Goal: Task Accomplishment & Management: Complete application form

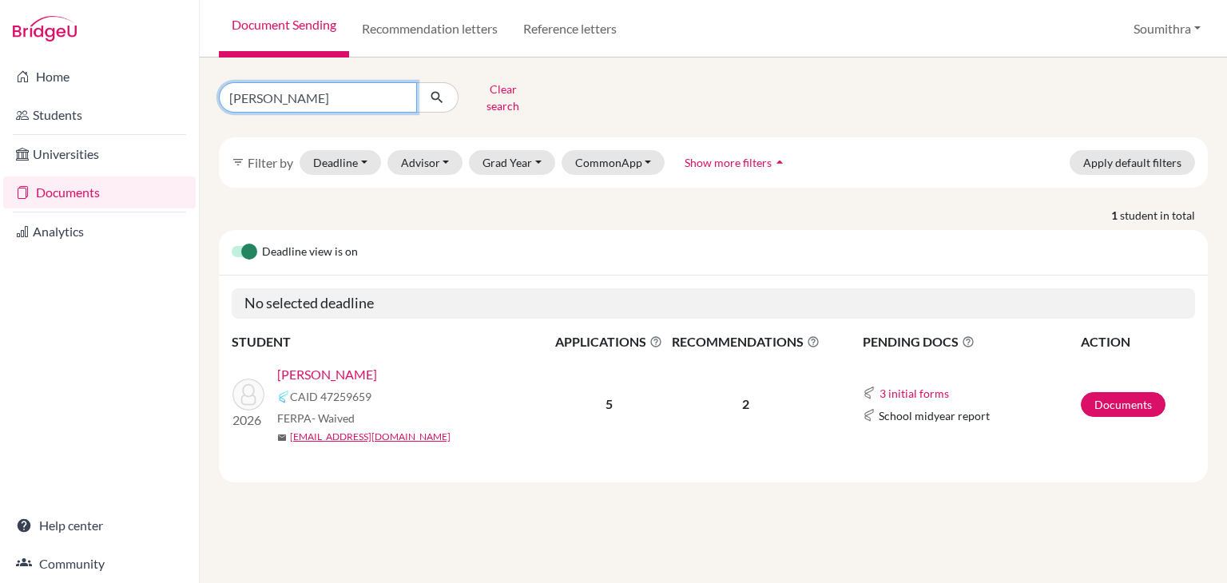
drag, startPoint x: 332, startPoint y: 88, endPoint x: 190, endPoint y: 93, distance: 142.3
click at [190, 93] on div "Home Students Universities Documents Analytics Help center Community Document S…" at bounding box center [613, 291] width 1227 height 583
type input "aadya"
click at [428, 101] on button "submit" at bounding box center [437, 97] width 42 height 30
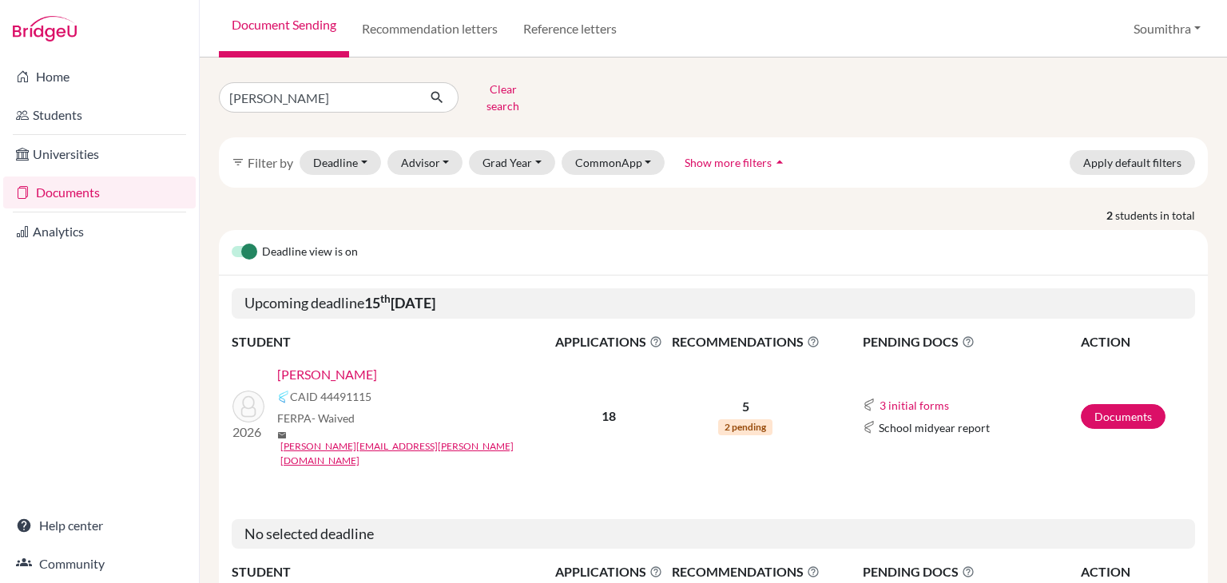
click at [346, 365] on link "[PERSON_NAME]" at bounding box center [327, 374] width 100 height 19
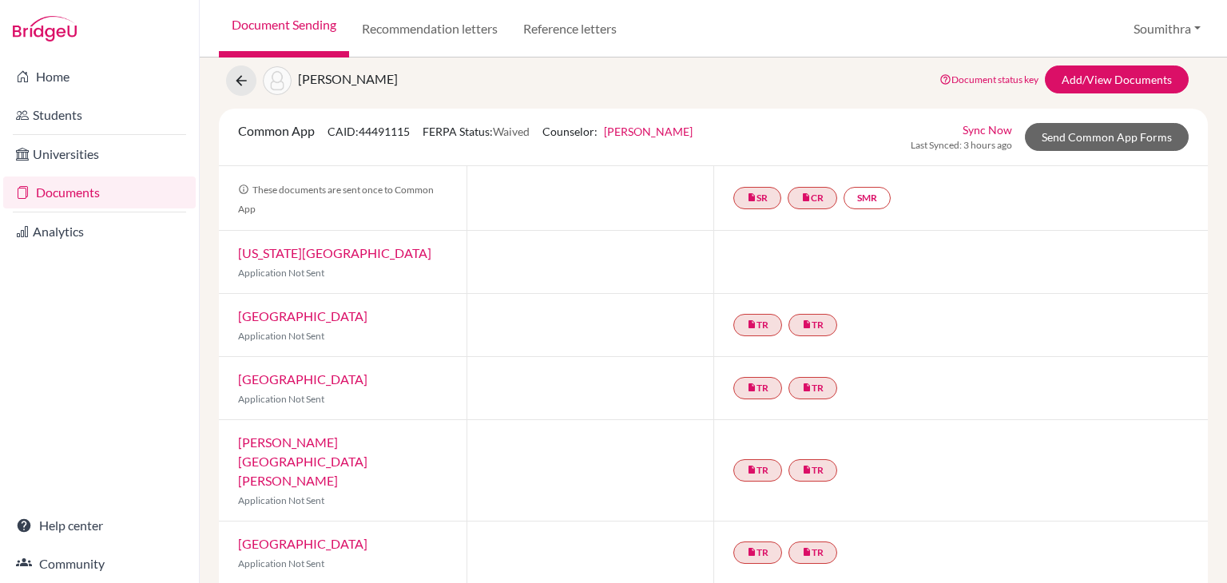
scroll to position [49, 0]
click at [1085, 135] on link "Send Common App Forms" at bounding box center [1107, 136] width 164 height 28
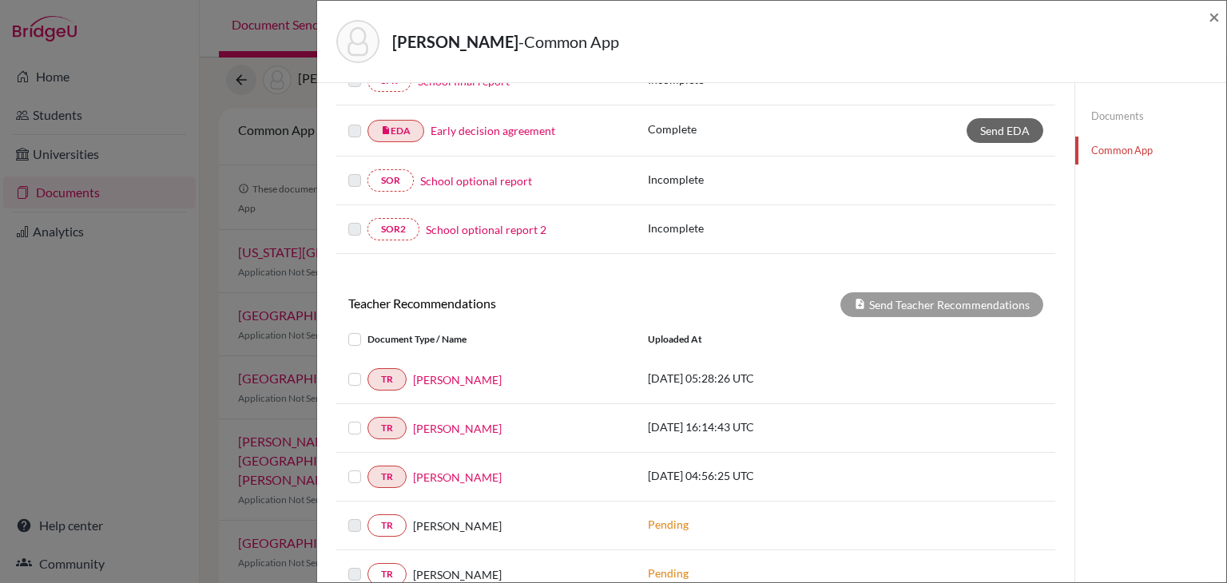
scroll to position [536, 0]
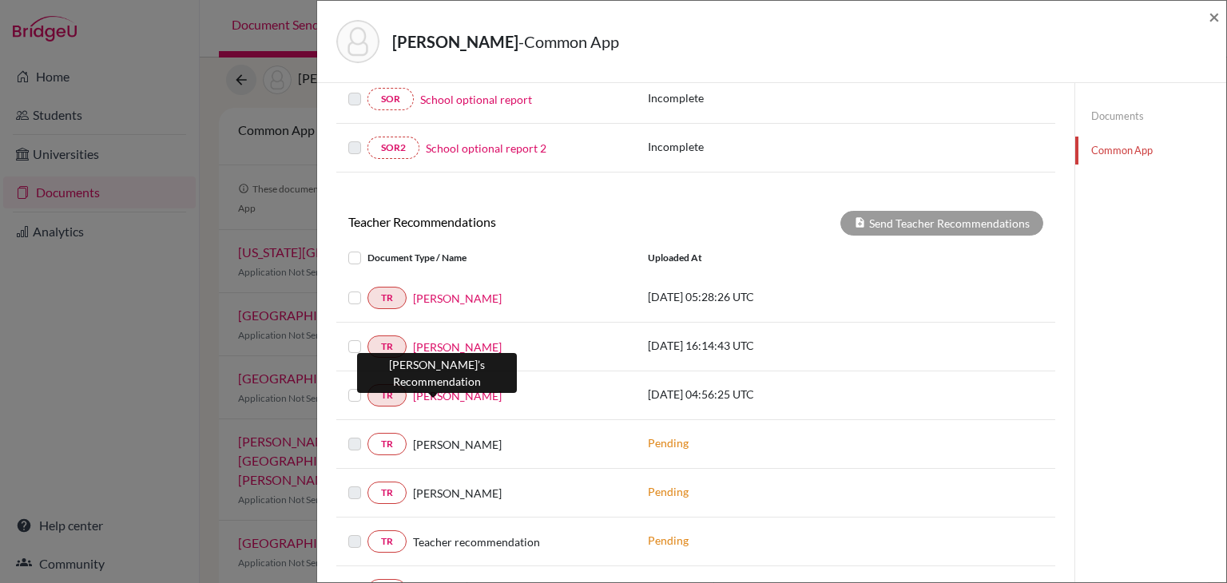
click at [438, 391] on link "[PERSON_NAME]" at bounding box center [457, 395] width 89 height 17
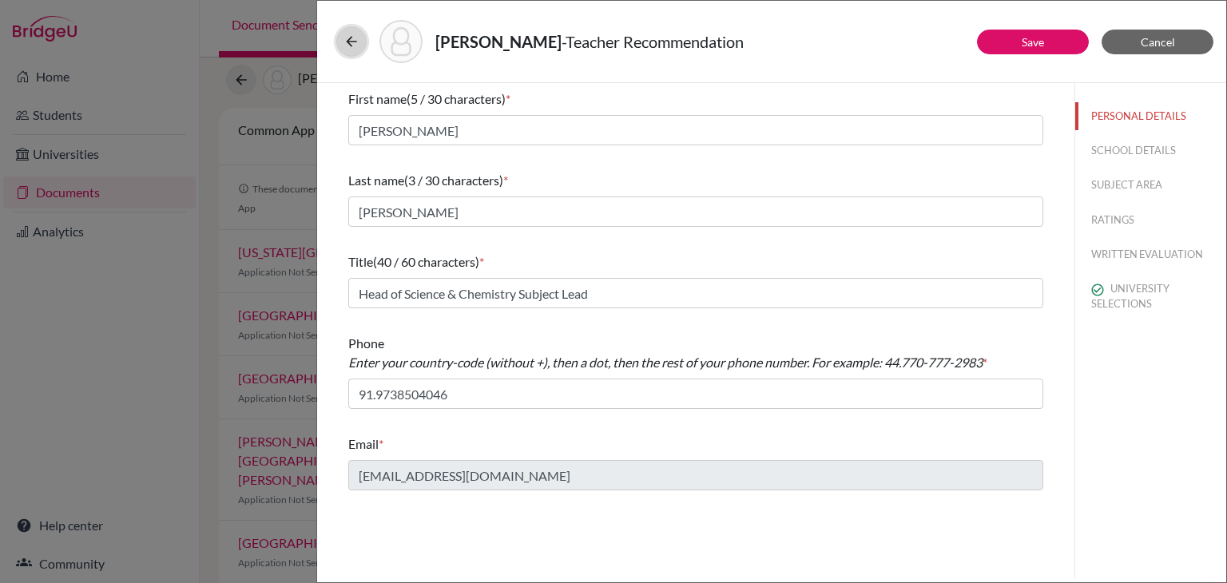
click at [356, 44] on icon at bounding box center [351, 42] width 16 height 16
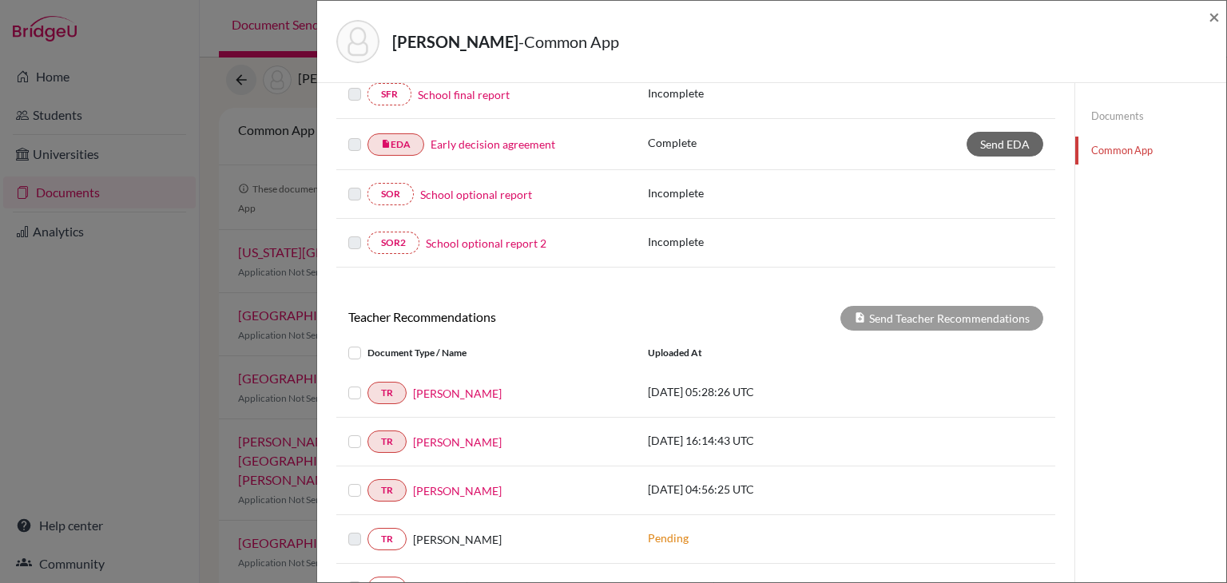
scroll to position [562, 0]
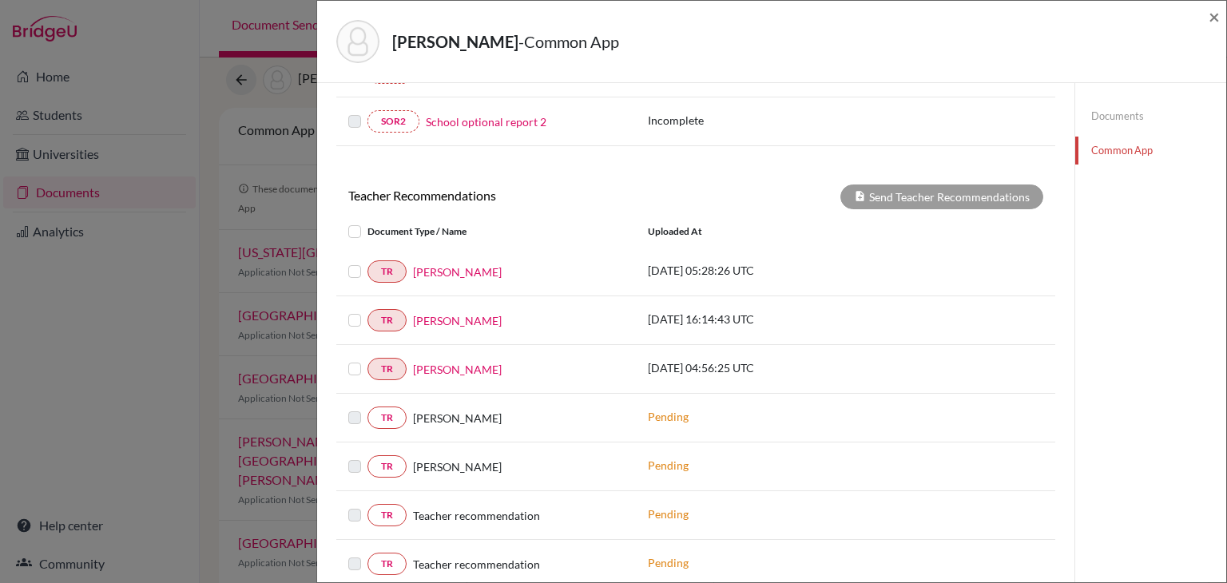
click at [367, 262] on label at bounding box center [367, 262] width 0 height 0
click at [0, 0] on input "checkbox" at bounding box center [0, 0] width 0 height 0
click at [367, 311] on label at bounding box center [367, 311] width 0 height 0
click at [0, 0] on input "checkbox" at bounding box center [0, 0] width 0 height 0
click at [367, 359] on label at bounding box center [367, 359] width 0 height 0
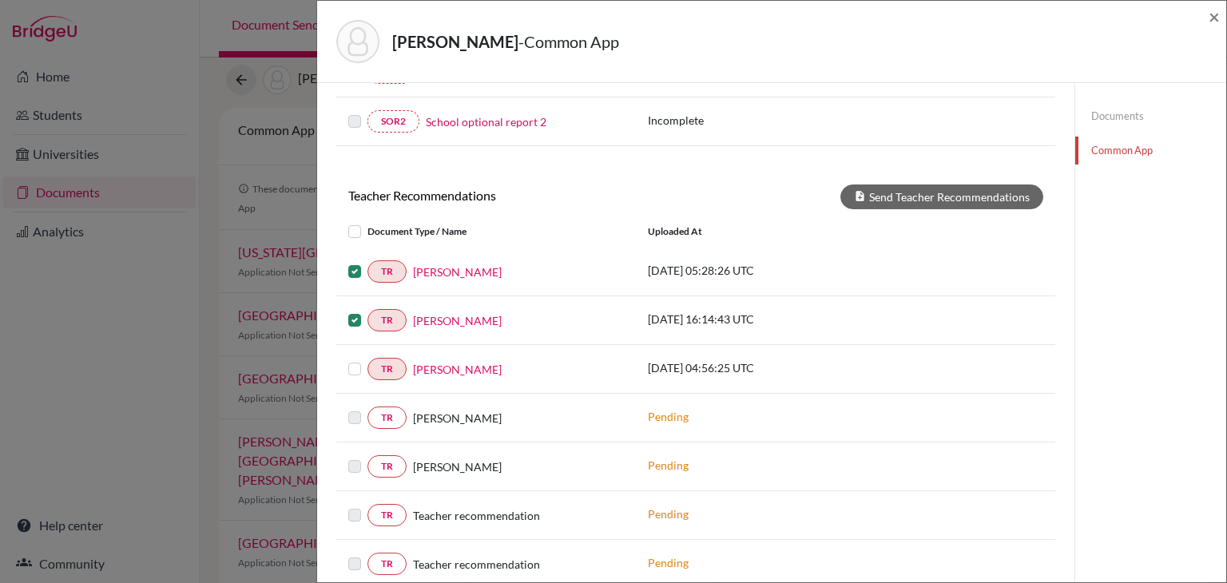
click at [0, 0] on input "checkbox" at bounding box center [0, 0] width 0 height 0
click at [946, 189] on button "Send Teacher Recommendations" at bounding box center [941, 196] width 203 height 25
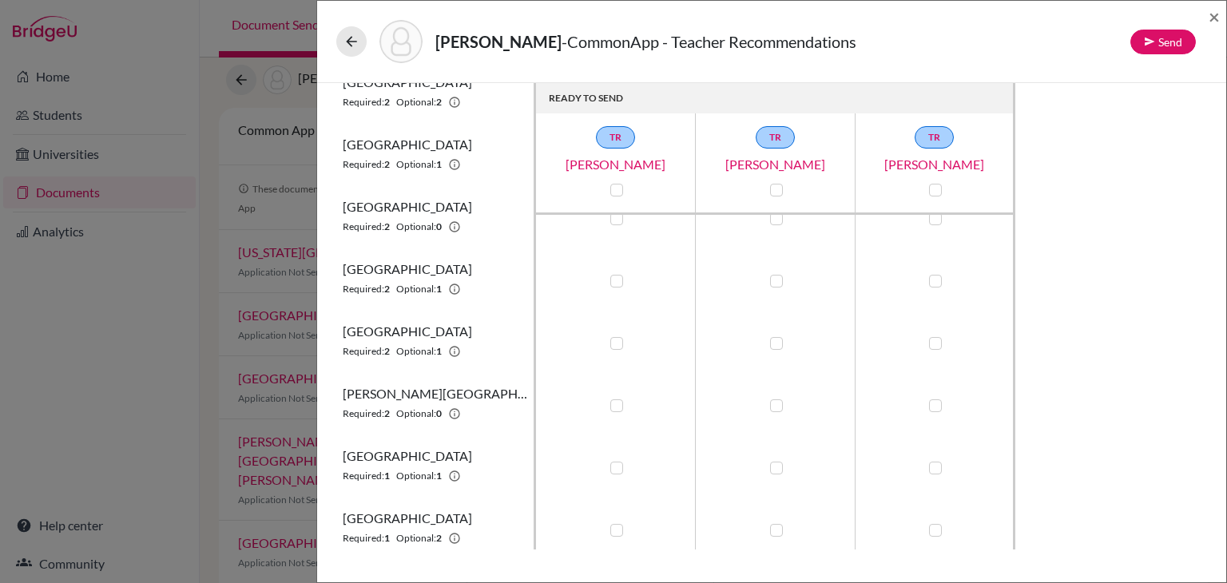
scroll to position [248, 0]
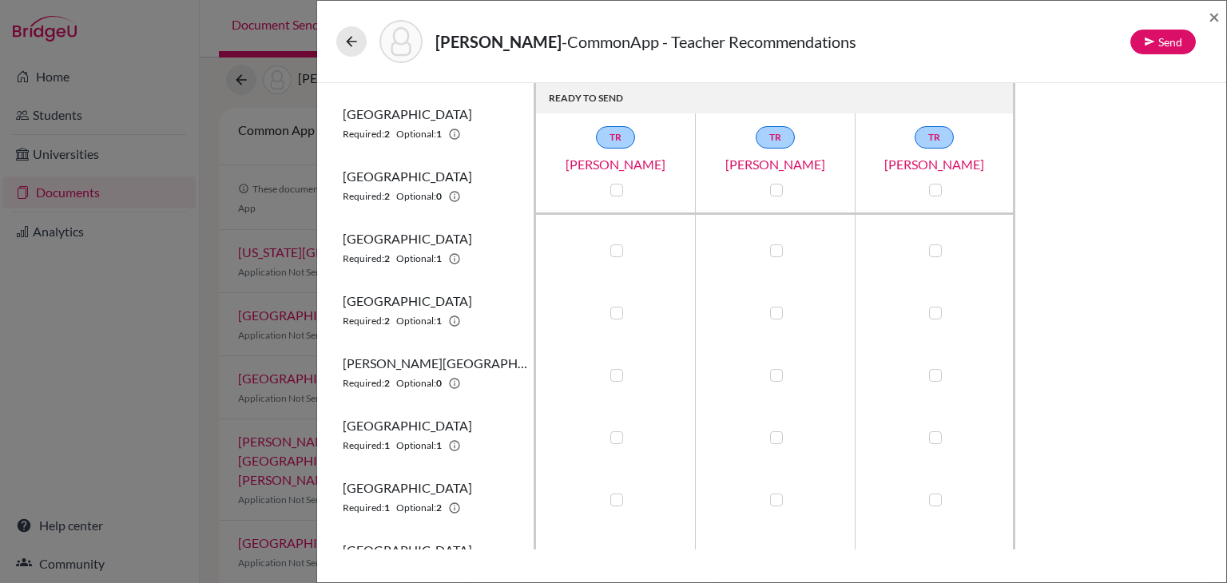
click at [617, 314] on label at bounding box center [616, 313] width 13 height 13
click at [617, 314] on input "checkbox" at bounding box center [612, 311] width 13 height 16
checkbox input "true"
click at [780, 316] on label at bounding box center [776, 313] width 13 height 13
click at [779, 316] on input "checkbox" at bounding box center [772, 311] width 13 height 16
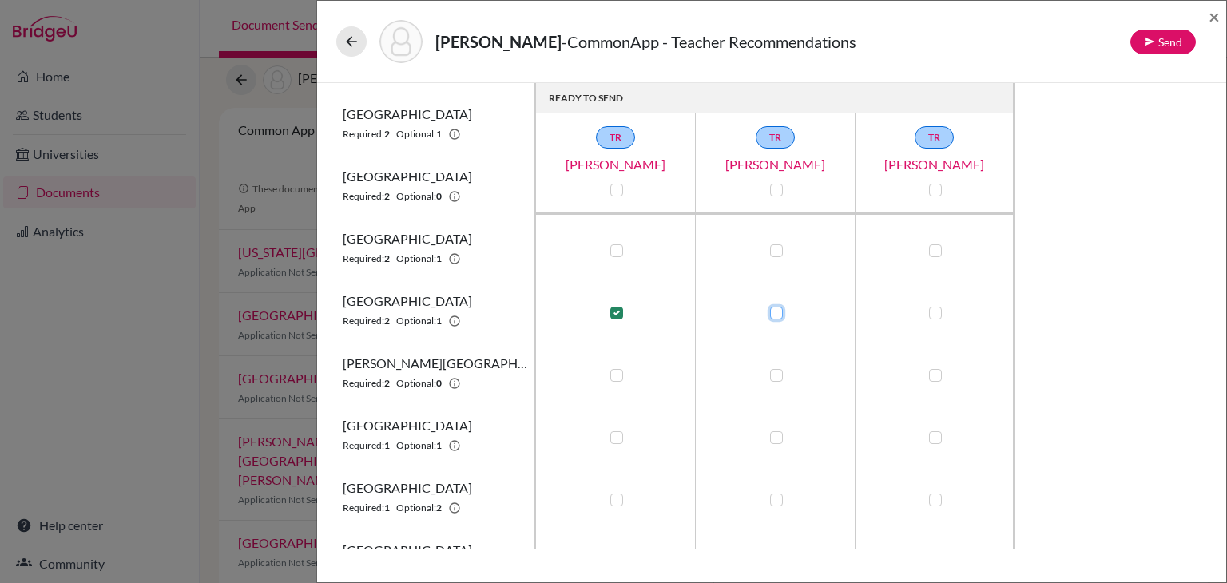
checkbox input "true"
click at [938, 316] on label at bounding box center [935, 313] width 13 height 13
click at [938, 316] on input "checkbox" at bounding box center [931, 311] width 13 height 16
checkbox input "true"
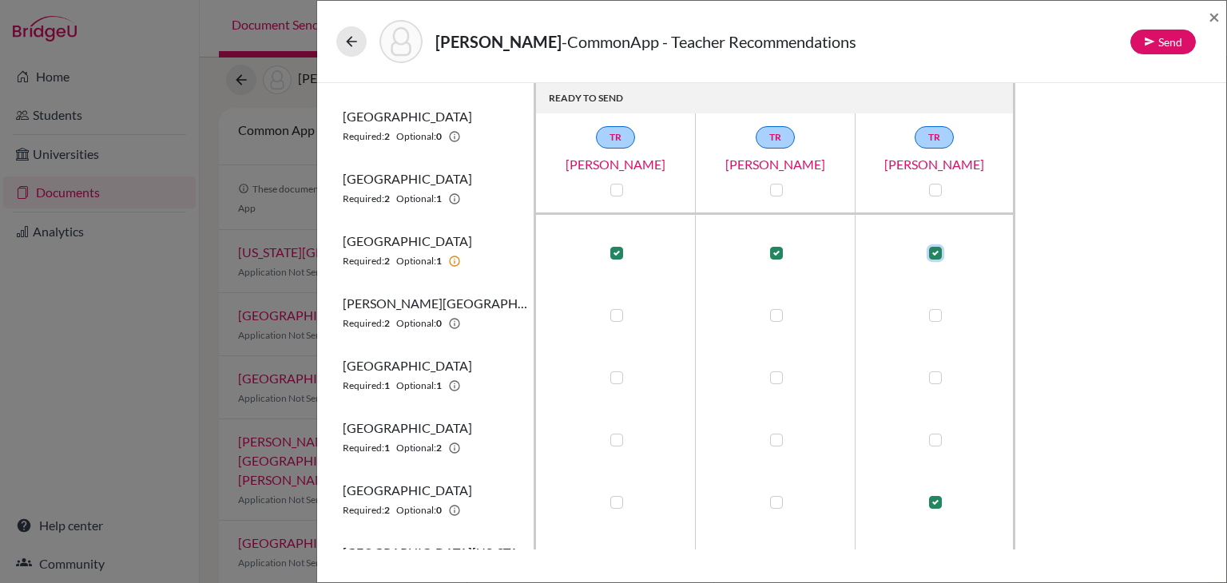
scroll to position [331, 0]
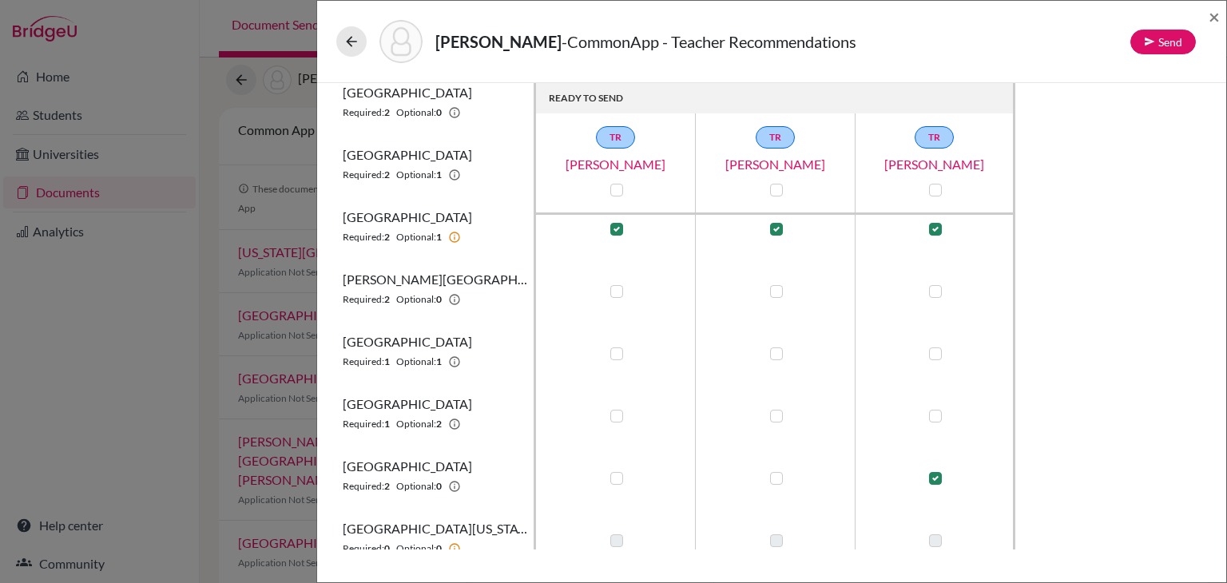
click at [625, 408] on td at bounding box center [616, 413] width 160 height 62
click at [621, 415] on label at bounding box center [616, 416] width 13 height 13
click at [619, 415] on input "checkbox" at bounding box center [612, 414] width 13 height 16
checkbox input "true"
click at [774, 417] on label at bounding box center [776, 416] width 13 height 13
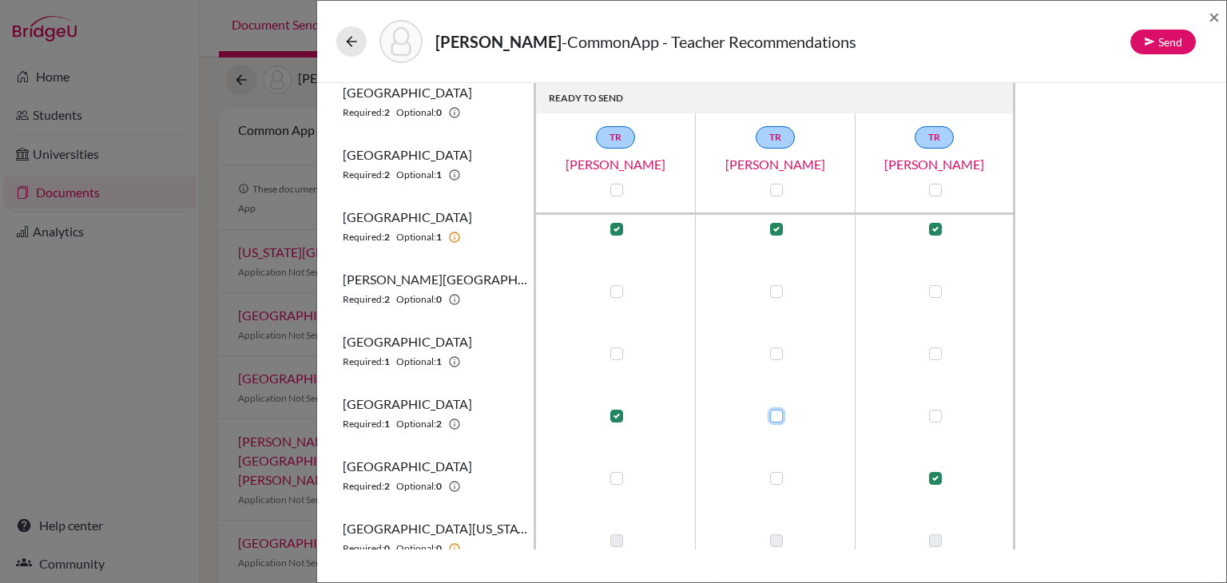
click at [774, 417] on input "checkbox" at bounding box center [772, 414] width 13 height 16
checkbox input "true"
click at [942, 410] on div at bounding box center [934, 415] width 19 height 19
click at [937, 414] on label at bounding box center [935, 416] width 13 height 13
click at [937, 414] on input "checkbox" at bounding box center [931, 414] width 13 height 16
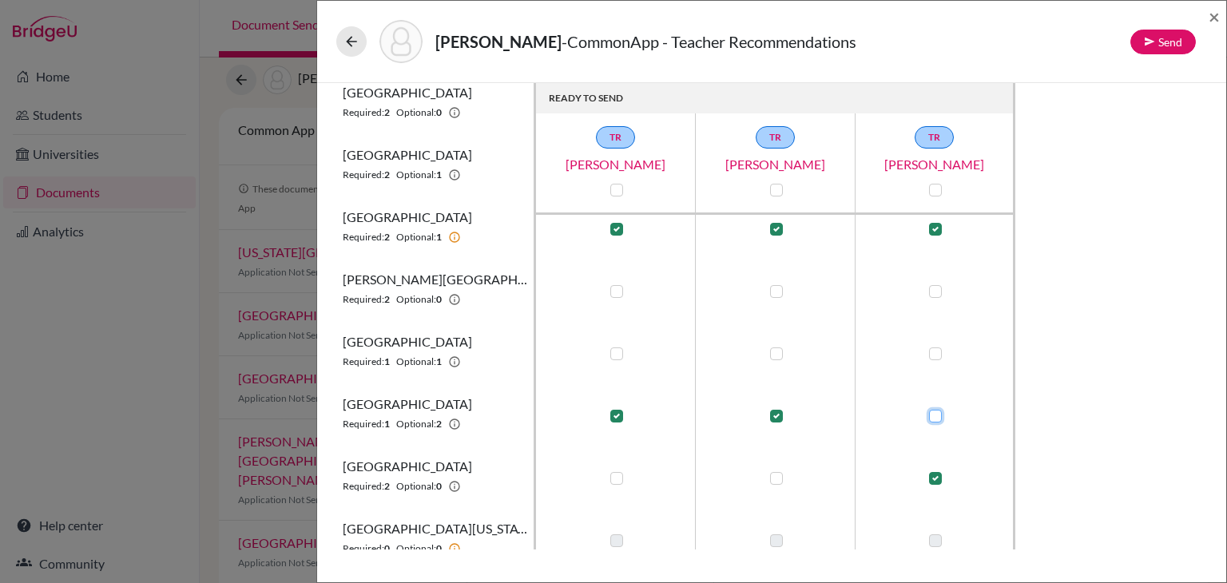
checkbox input "true"
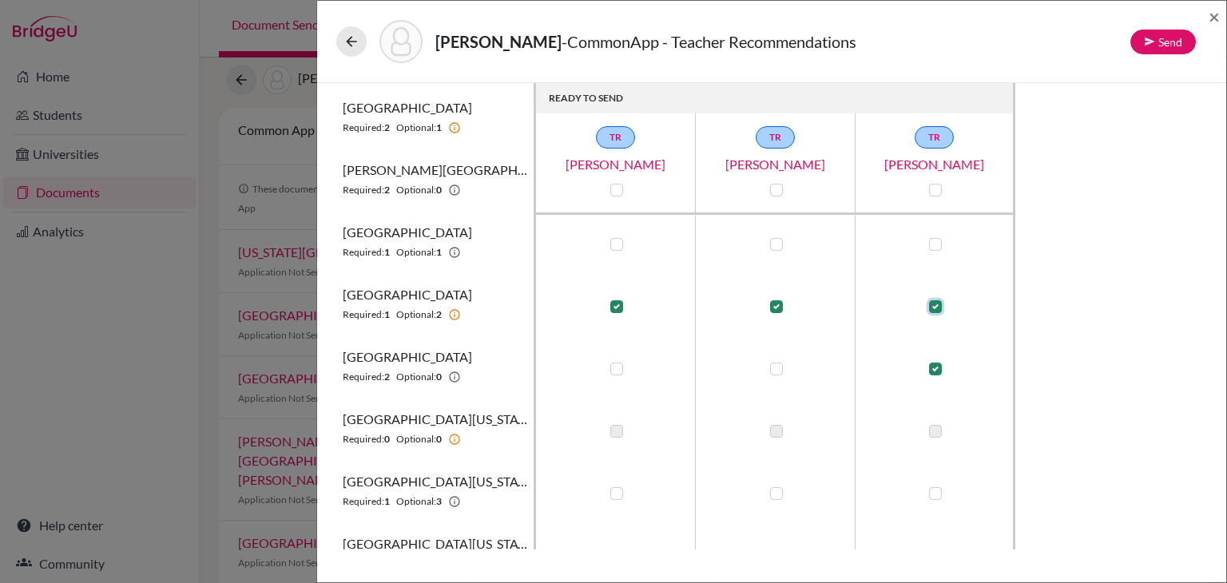
scroll to position [453, 0]
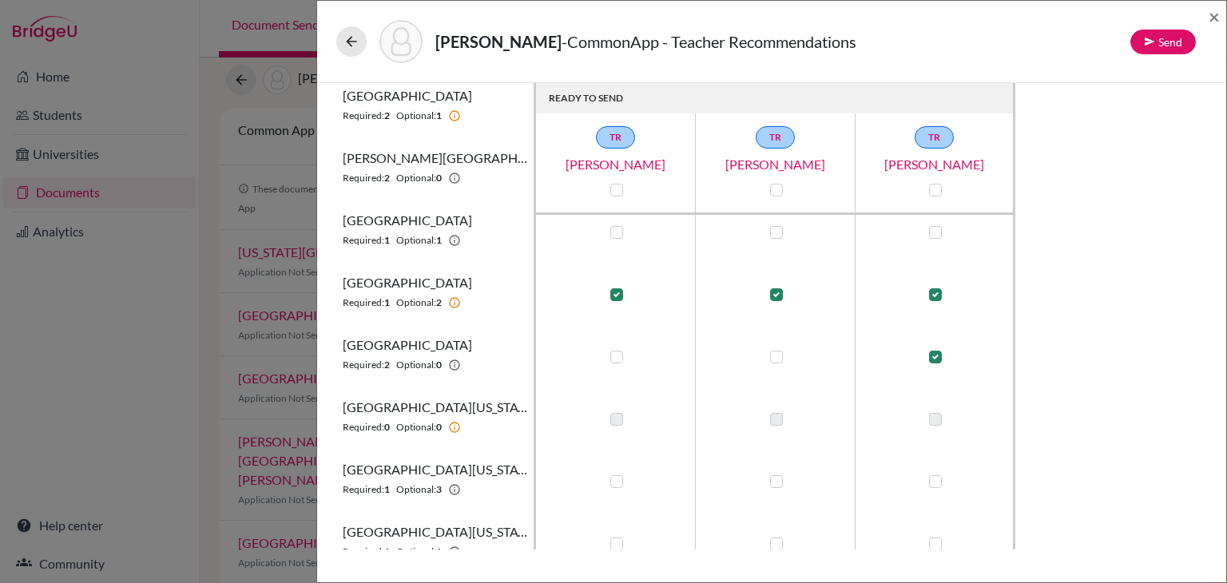
click at [934, 357] on label at bounding box center [935, 357] width 13 height 13
click at [934, 357] on input "checkbox" at bounding box center [931, 355] width 13 height 16
checkbox input "false"
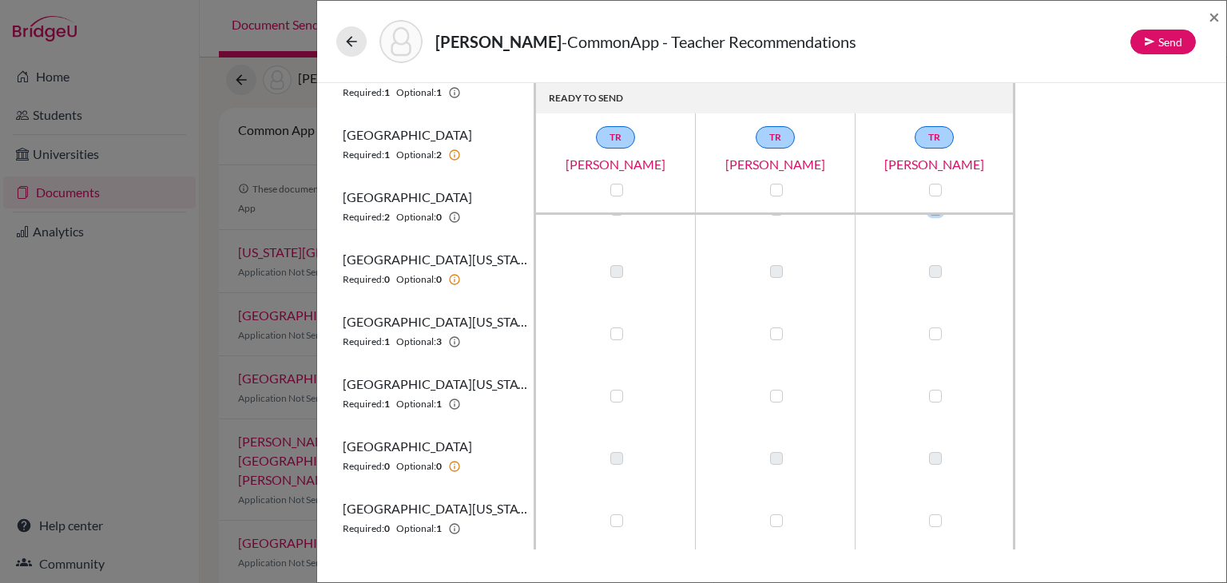
scroll to position [0, 0]
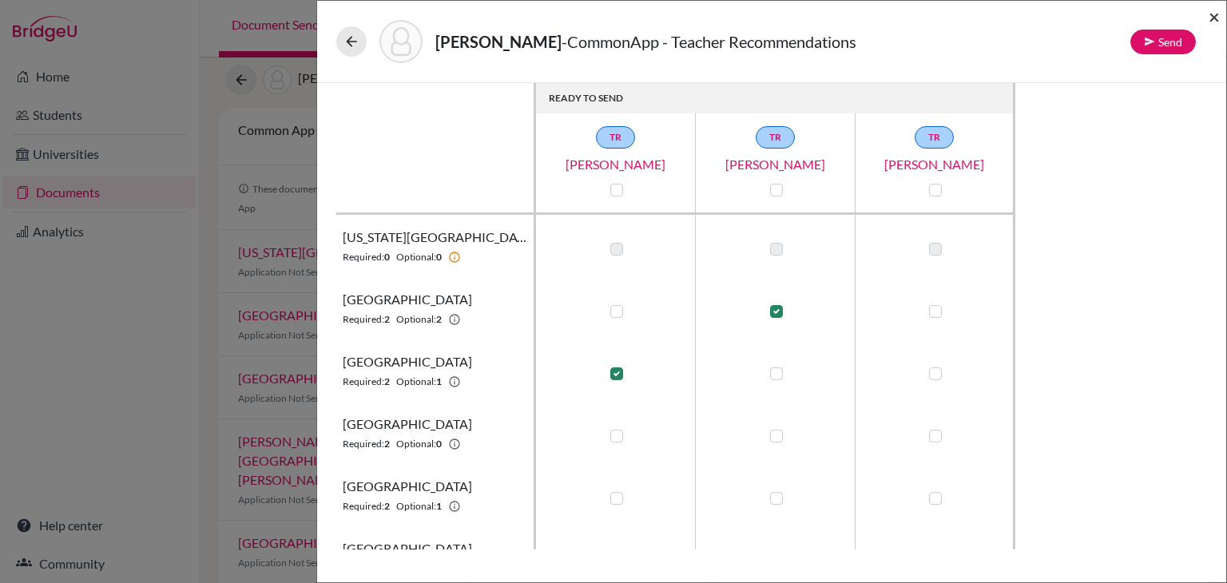
click at [1213, 17] on span "×" at bounding box center [1213, 16] width 11 height 23
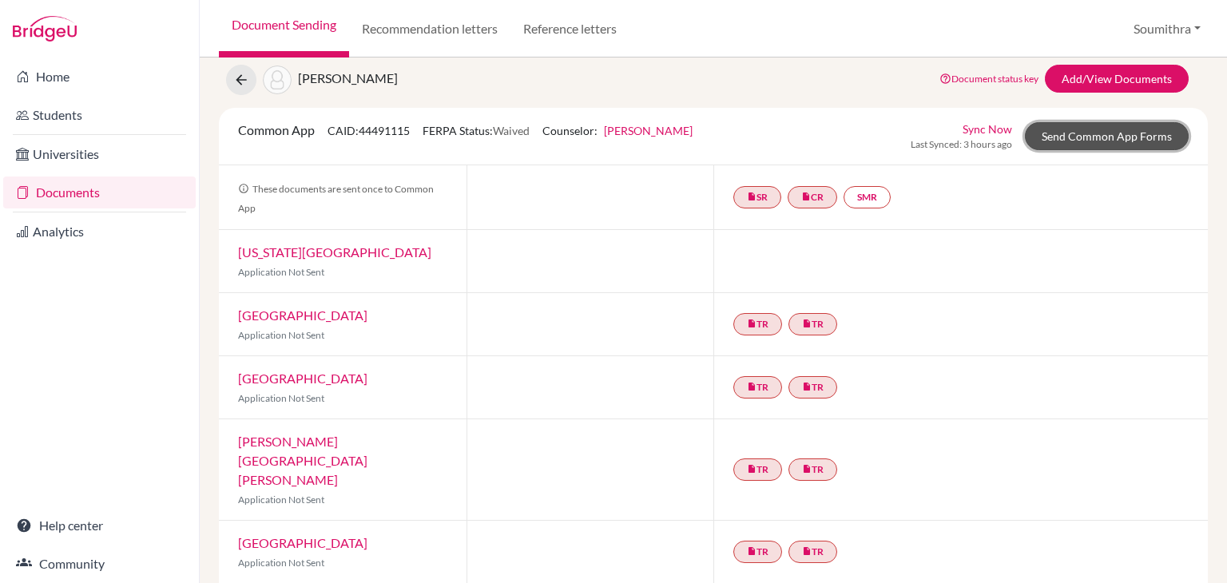
click at [1089, 129] on link "Send Common App Forms" at bounding box center [1107, 136] width 164 height 28
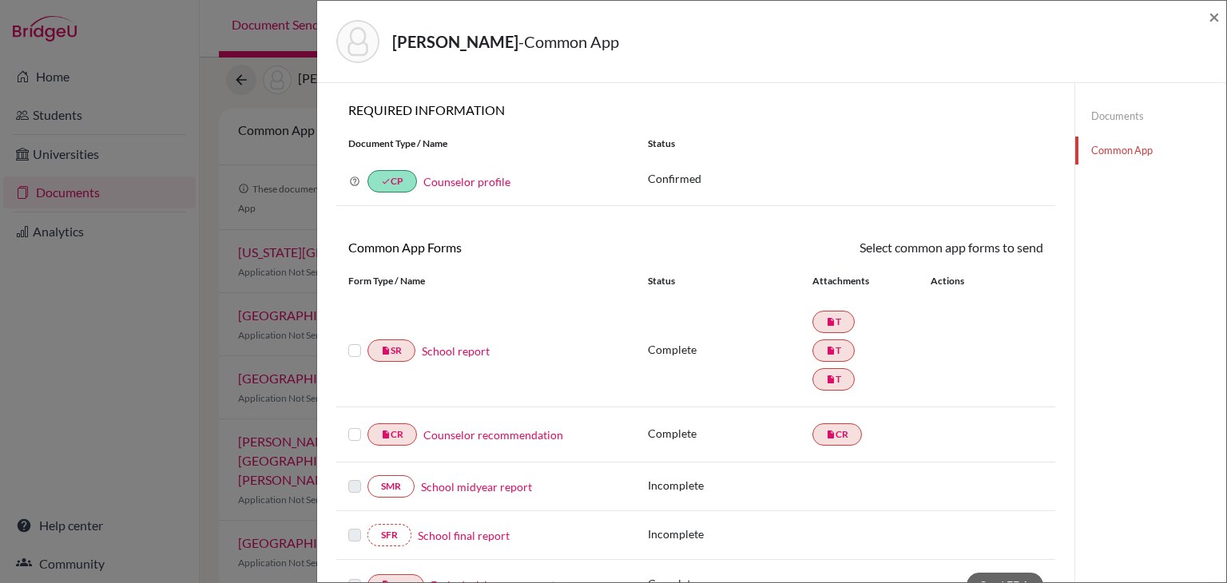
click at [1132, 113] on link "Documents" at bounding box center [1150, 116] width 151 height 28
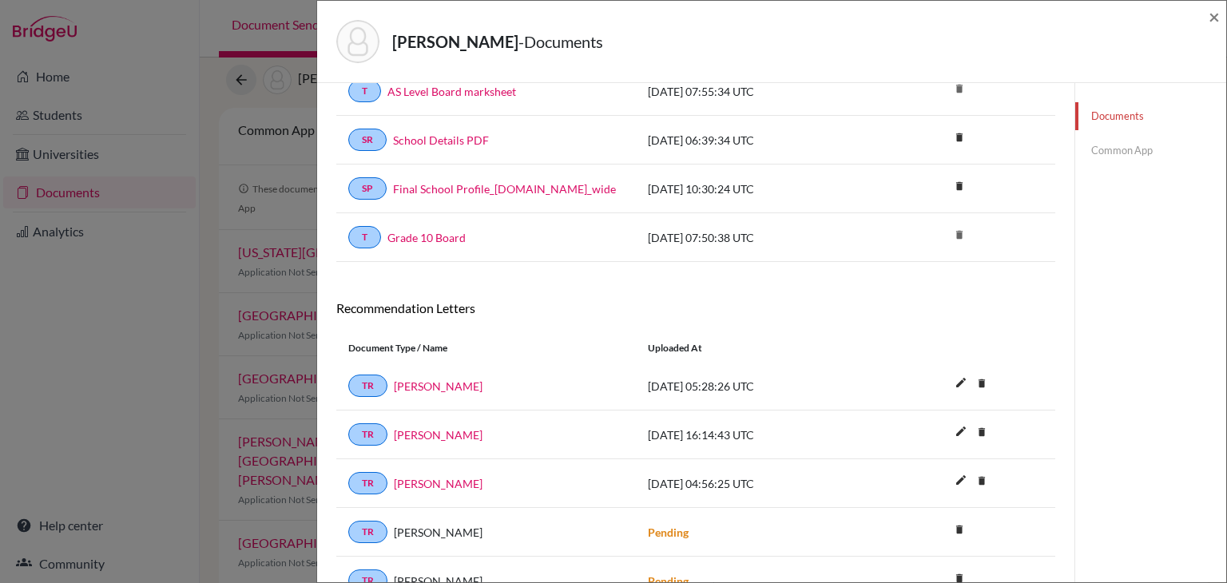
scroll to position [386, 0]
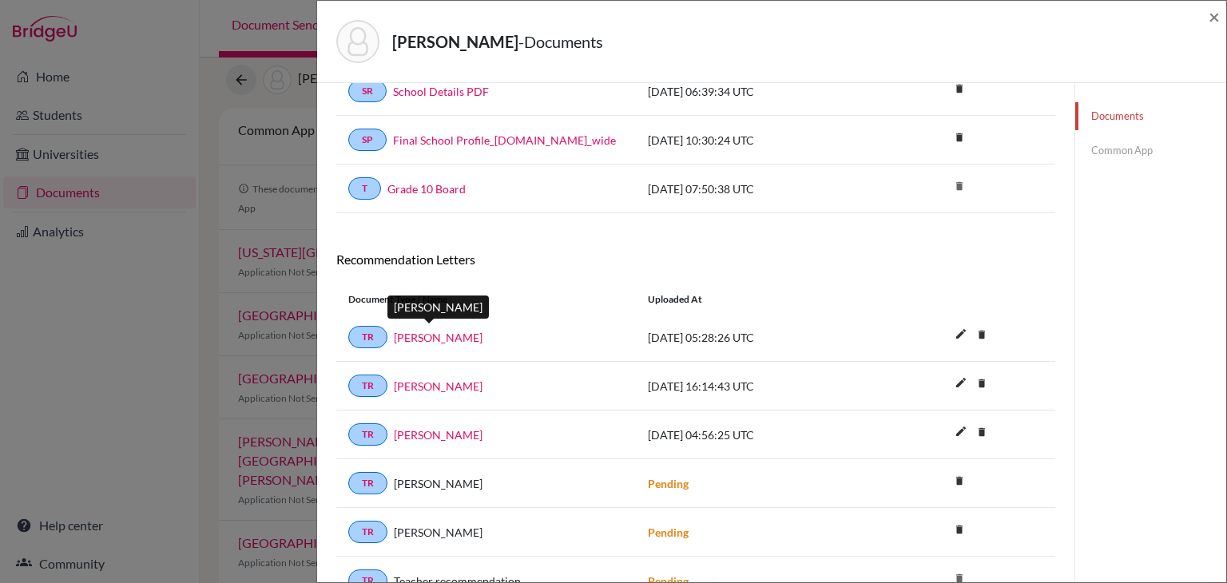
click at [450, 329] on link "[PERSON_NAME]" at bounding box center [438, 337] width 89 height 17
click at [441, 378] on link "[PERSON_NAME]" at bounding box center [438, 386] width 89 height 17
click at [420, 430] on link "[PERSON_NAME]" at bounding box center [438, 434] width 89 height 17
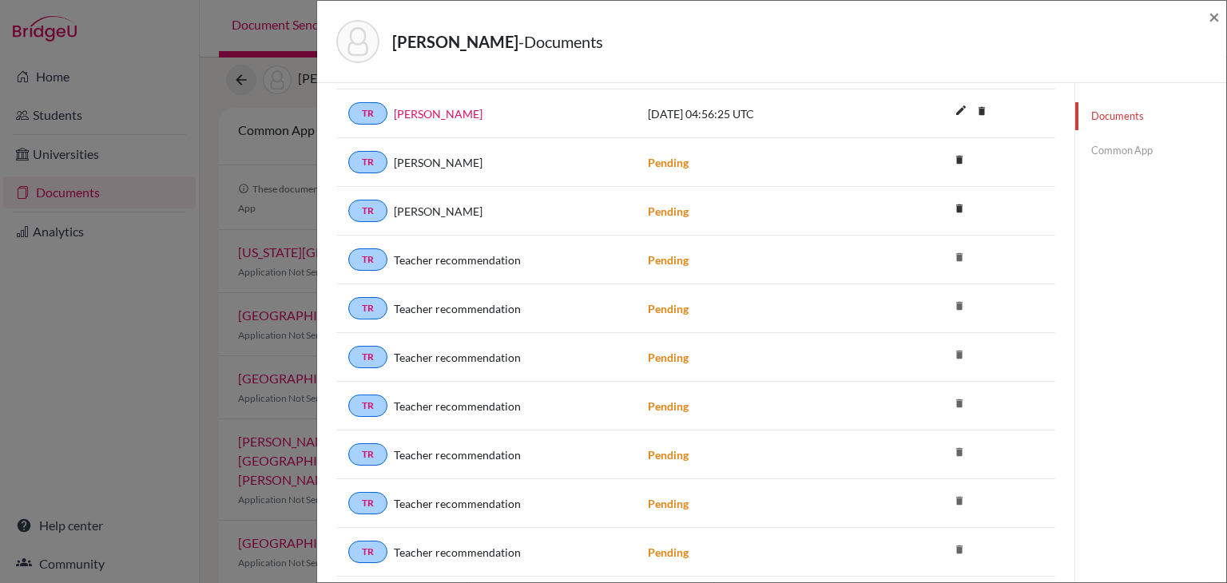
scroll to position [708, 0]
click at [1134, 149] on link "Common App" at bounding box center [1150, 151] width 151 height 28
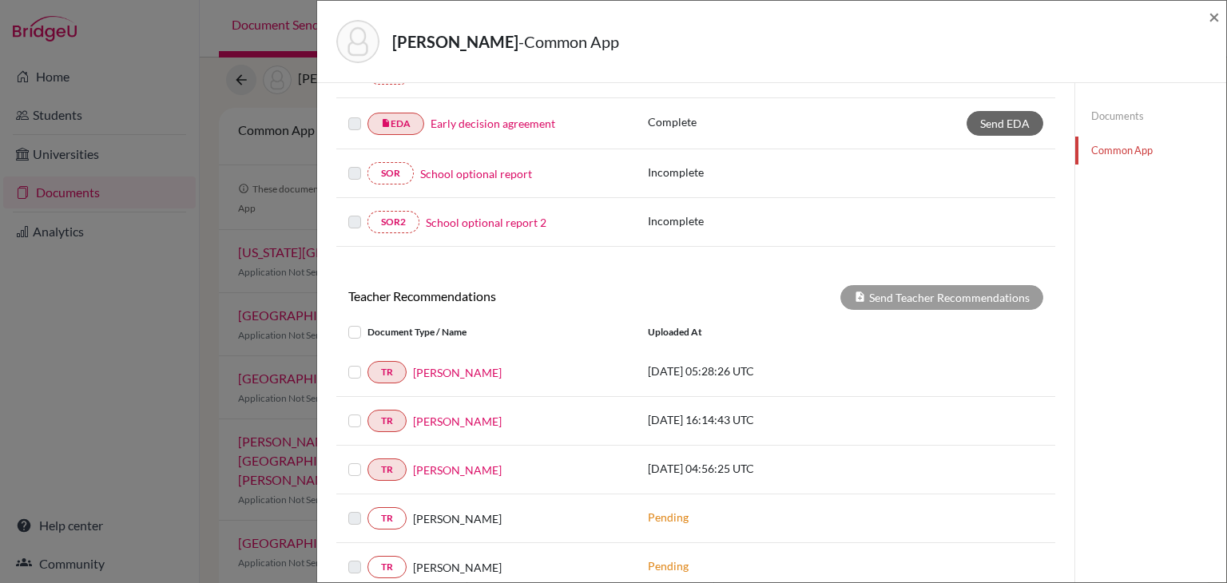
scroll to position [460, 0]
click at [367, 364] on label at bounding box center [367, 364] width 0 height 0
click at [0, 0] on input "checkbox" at bounding box center [0, 0] width 0 height 0
click at [367, 413] on label at bounding box center [367, 413] width 0 height 0
click at [0, 0] on input "checkbox" at bounding box center [0, 0] width 0 height 0
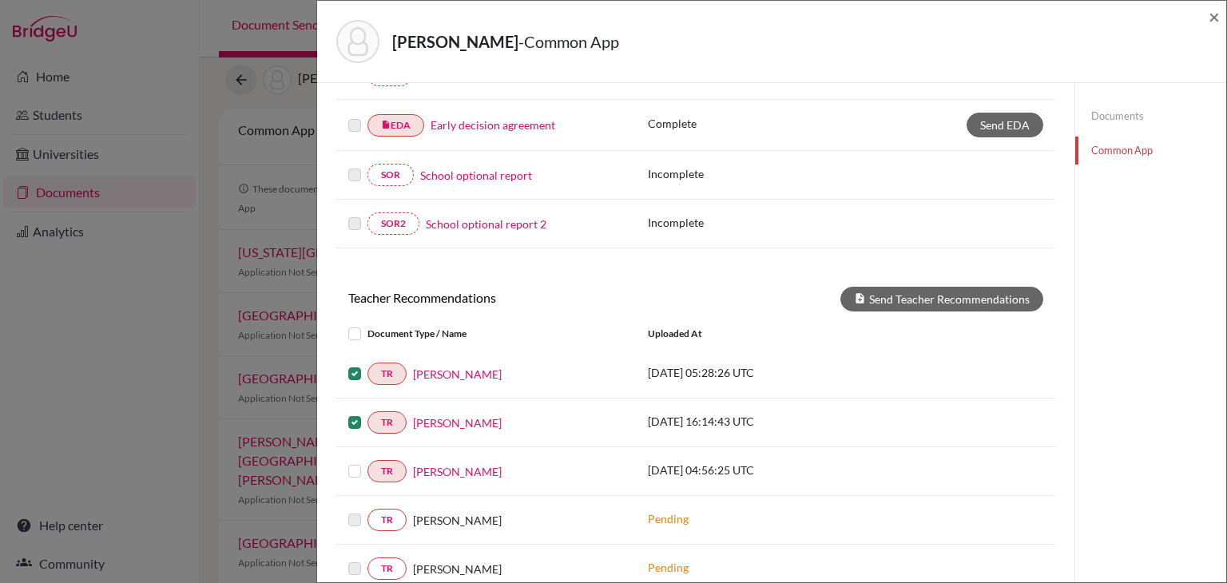
click at [361, 463] on div at bounding box center [357, 471] width 19 height 19
click at [367, 462] on label at bounding box center [367, 462] width 0 height 0
click at [0, 0] on input "checkbox" at bounding box center [0, 0] width 0 height 0
click at [938, 288] on button "Send Teacher Recommendations" at bounding box center [941, 299] width 203 height 25
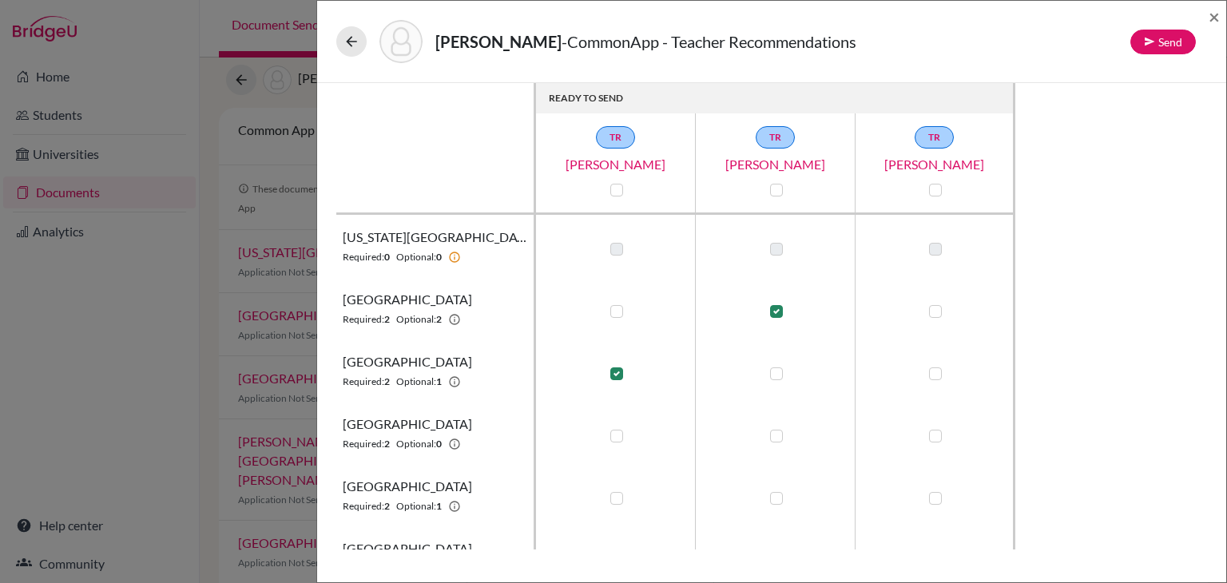
click at [617, 313] on label at bounding box center [616, 311] width 13 height 13
click at [617, 313] on input "checkbox" at bounding box center [612, 310] width 13 height 16
checkbox input "true"
click at [940, 314] on label at bounding box center [935, 311] width 13 height 13
click at [938, 314] on input "checkbox" at bounding box center [931, 310] width 13 height 16
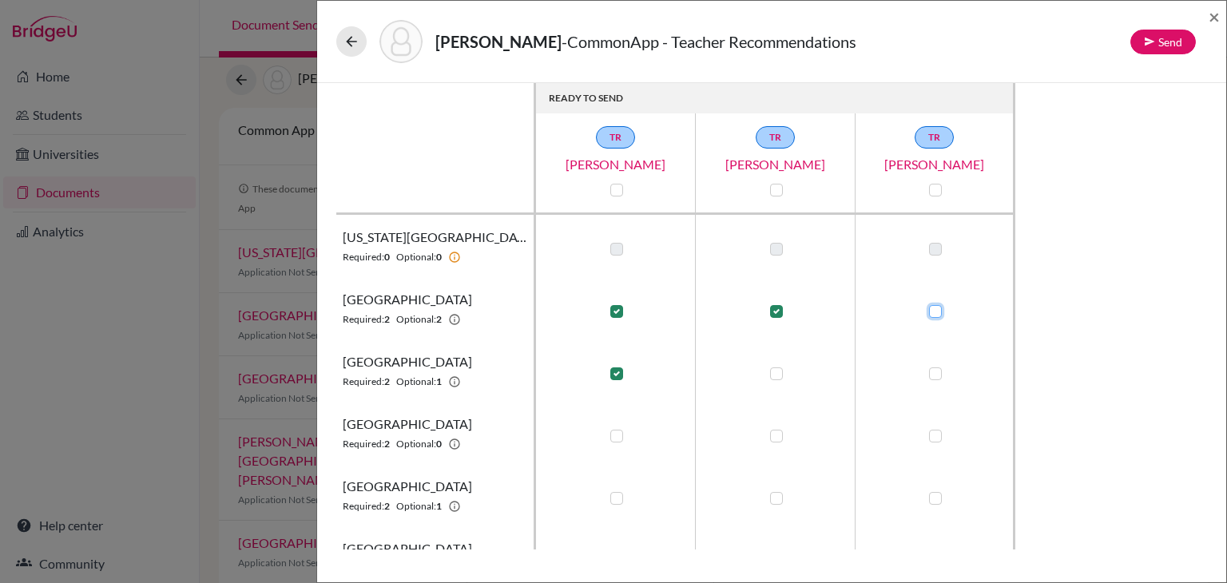
checkbox input "true"
click at [775, 371] on label at bounding box center [776, 373] width 13 height 13
click at [775, 371] on input "checkbox" at bounding box center [772, 372] width 13 height 16
checkbox input "true"
click at [937, 378] on label at bounding box center [935, 373] width 13 height 13
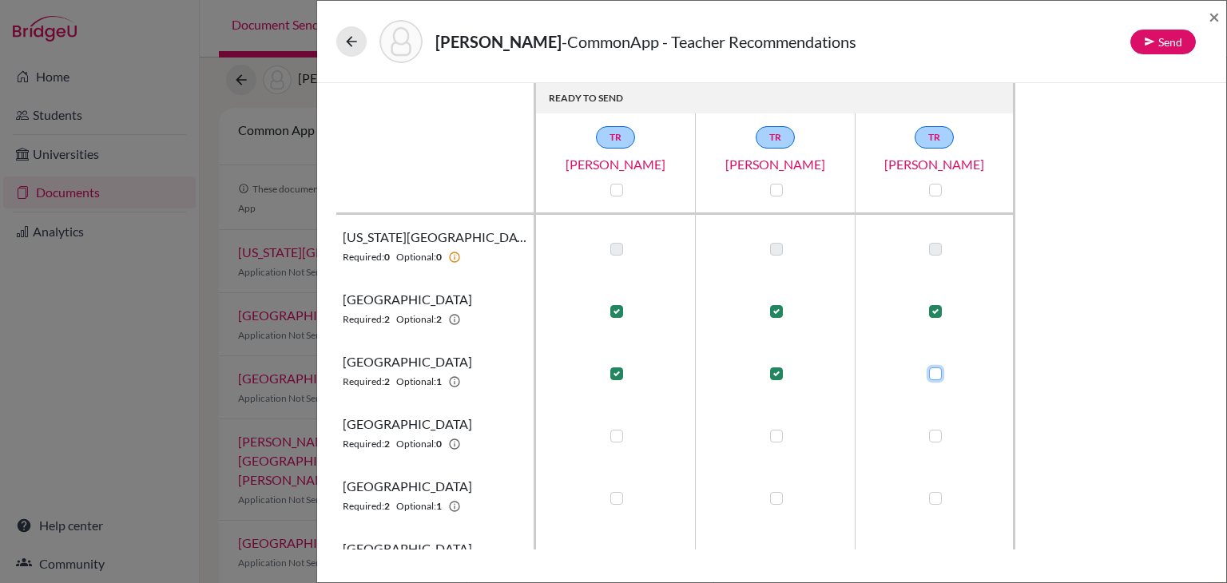
click at [937, 378] on input "checkbox" at bounding box center [931, 372] width 13 height 16
checkbox input "true"
click at [618, 438] on label at bounding box center [616, 436] width 13 height 13
click at [618, 438] on input "checkbox" at bounding box center [612, 434] width 13 height 16
click at [615, 438] on label at bounding box center [616, 436] width 13 height 13
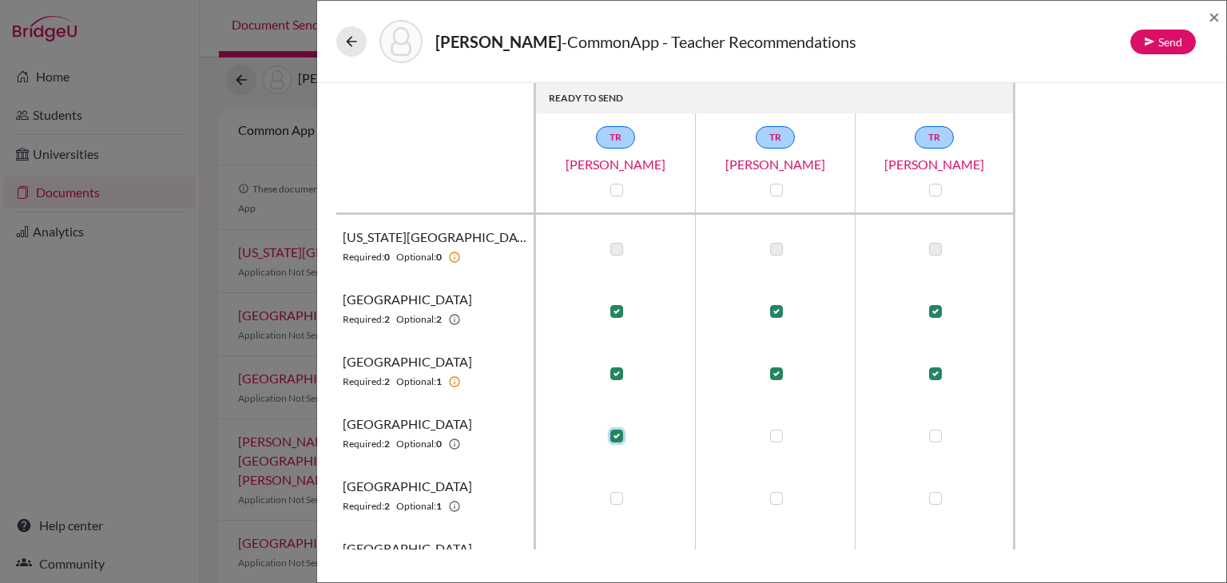
click at [615, 438] on input "checkbox" at bounding box center [612, 434] width 13 height 16
checkbox input "false"
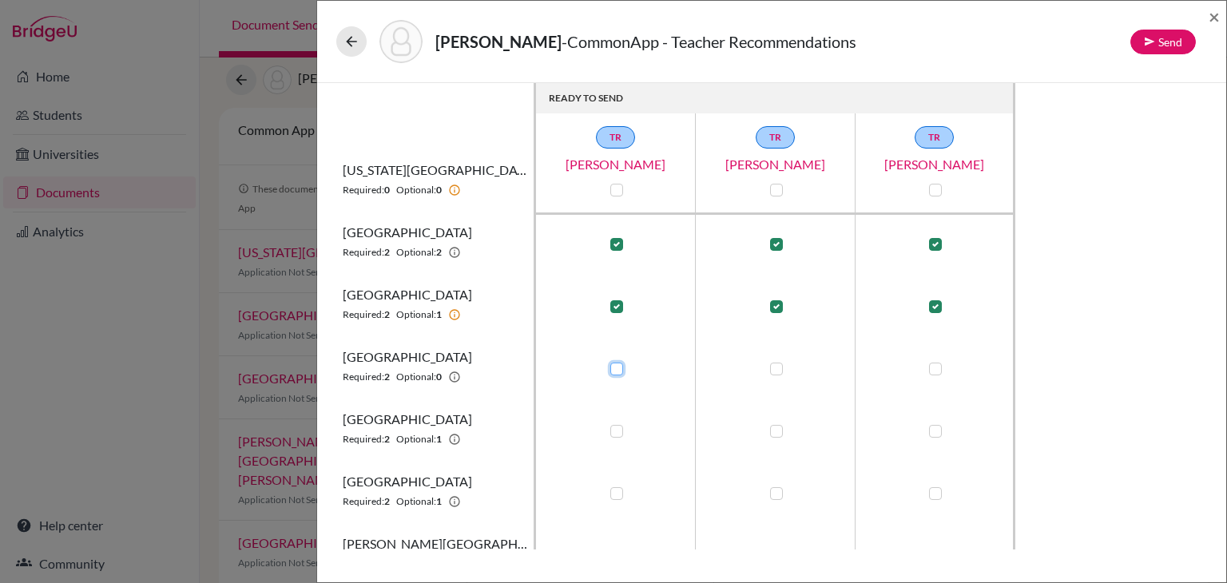
scroll to position [71, 0]
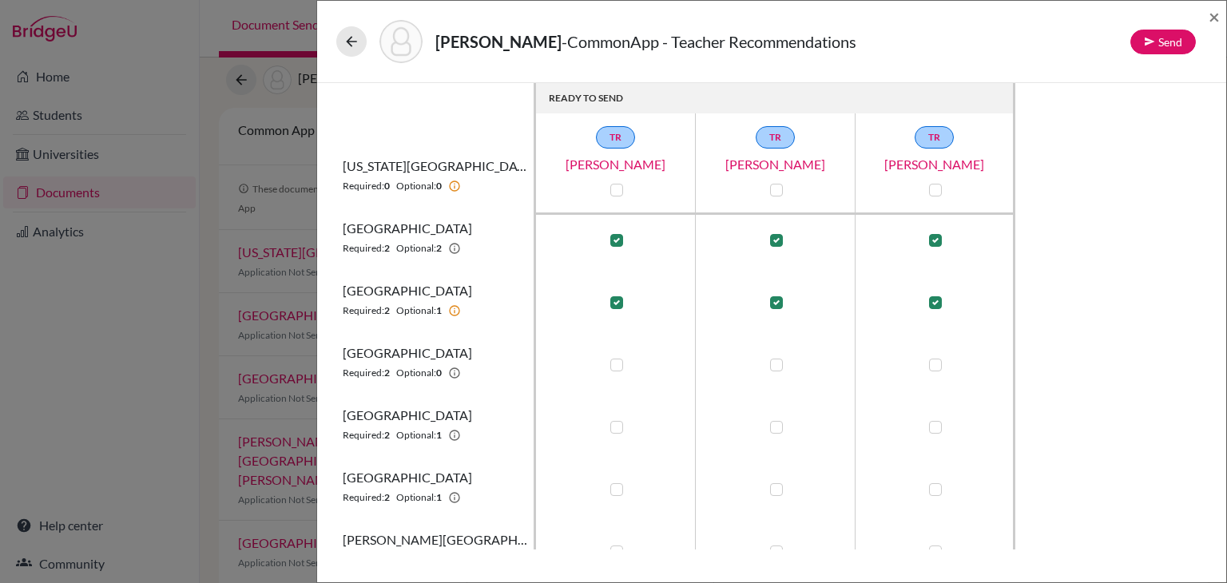
click at [614, 429] on label at bounding box center [616, 427] width 13 height 13
click at [614, 429] on input "checkbox" at bounding box center [612, 426] width 13 height 16
checkbox input "true"
click at [775, 427] on label at bounding box center [776, 427] width 13 height 13
click at [775, 427] on input "checkbox" at bounding box center [772, 426] width 13 height 16
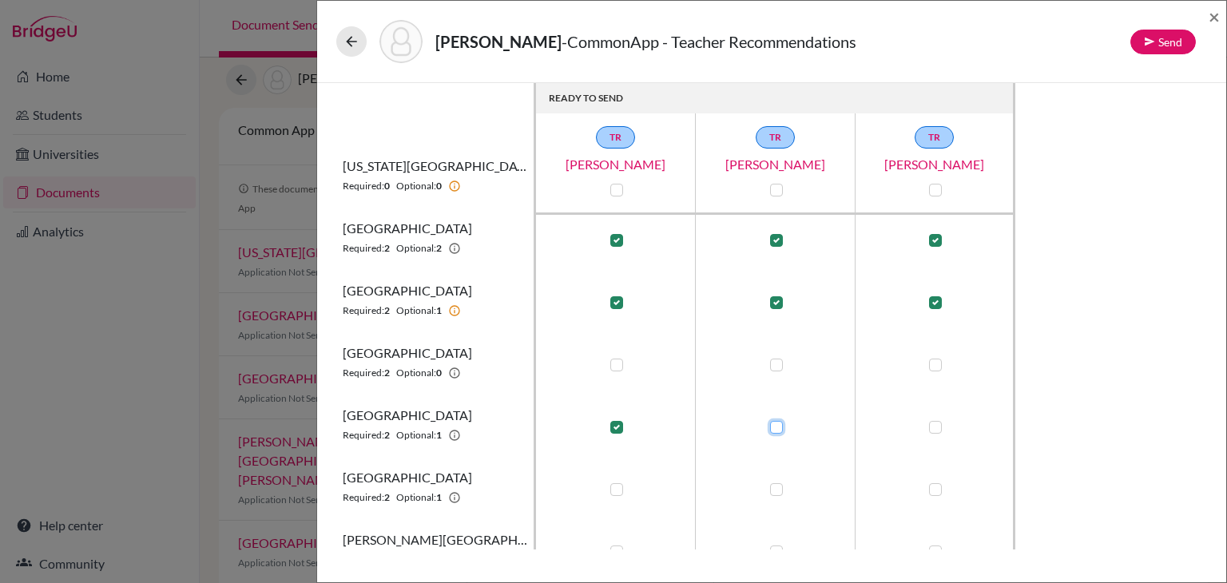
checkbox input "true"
click at [939, 426] on label at bounding box center [935, 427] width 13 height 13
click at [938, 426] on input "checkbox" at bounding box center [931, 426] width 13 height 16
checkbox input "true"
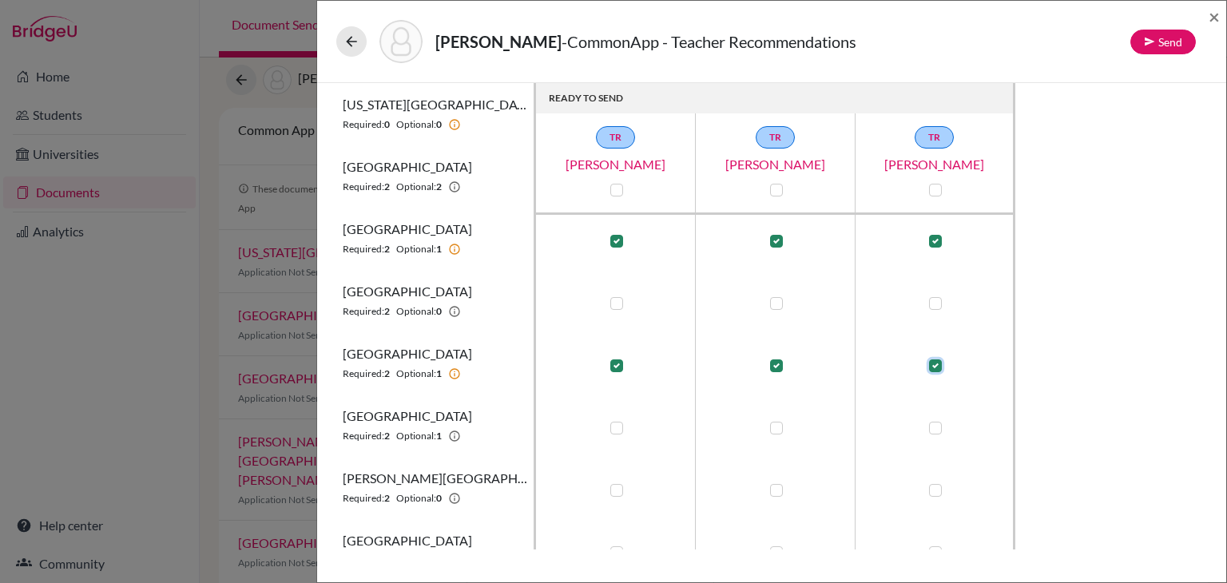
scroll to position [143, 0]
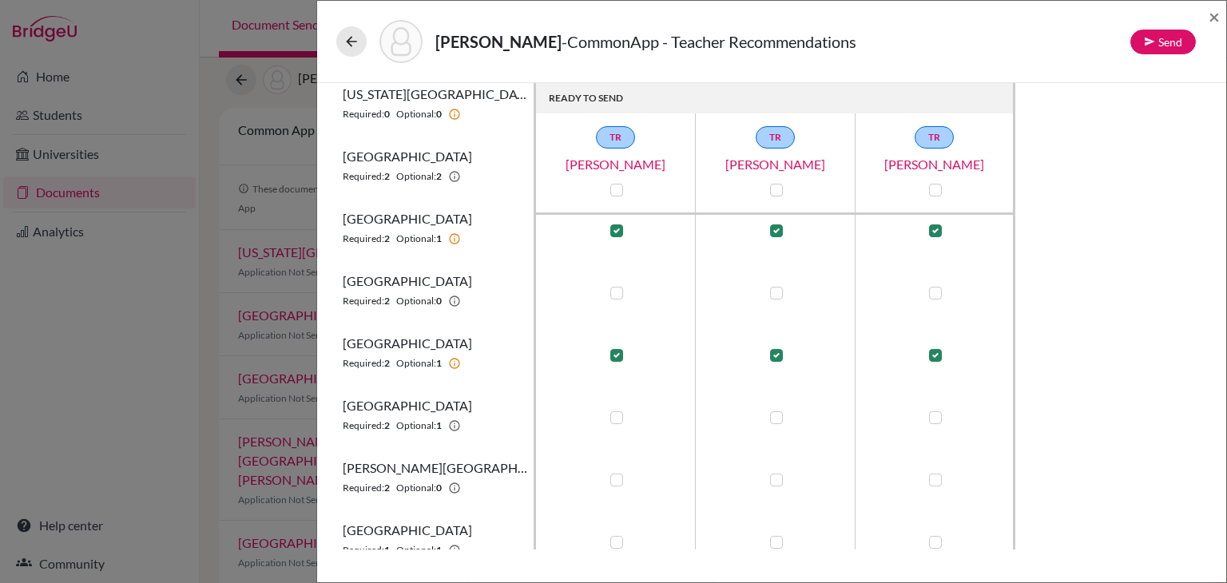
click at [617, 422] on label at bounding box center [616, 417] width 13 height 13
click at [617, 422] on input "checkbox" at bounding box center [612, 416] width 13 height 16
checkbox input "true"
click at [777, 419] on label at bounding box center [776, 417] width 13 height 13
click at [777, 419] on input "checkbox" at bounding box center [772, 416] width 13 height 16
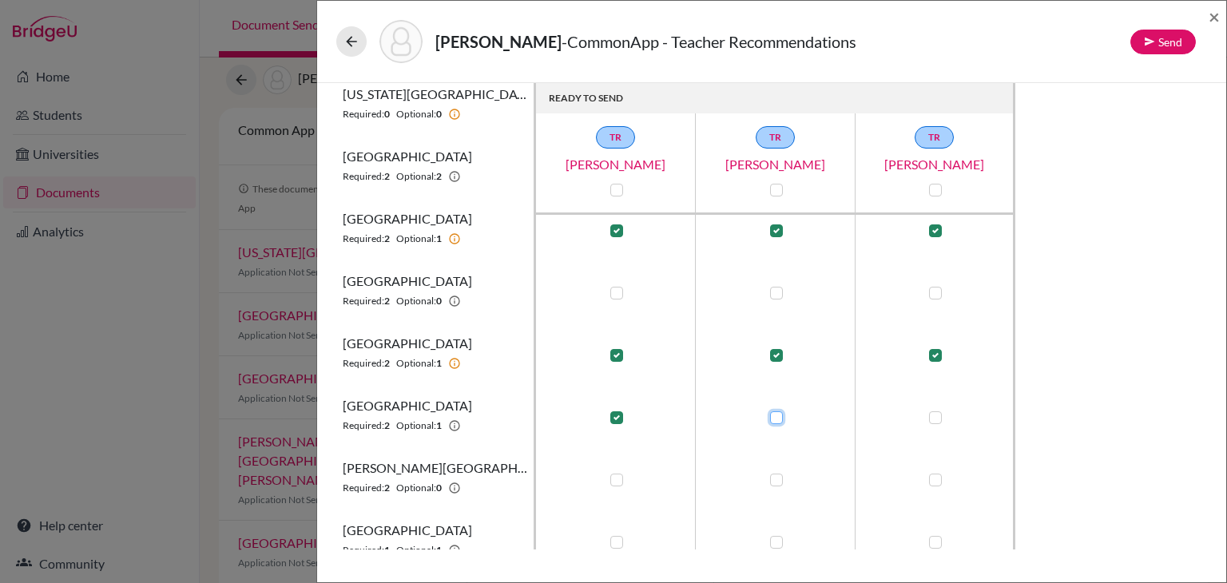
checkbox input "true"
click at [942, 417] on label at bounding box center [935, 417] width 13 height 13
click at [938, 417] on input "checkbox" at bounding box center [931, 416] width 13 height 16
checkbox input "true"
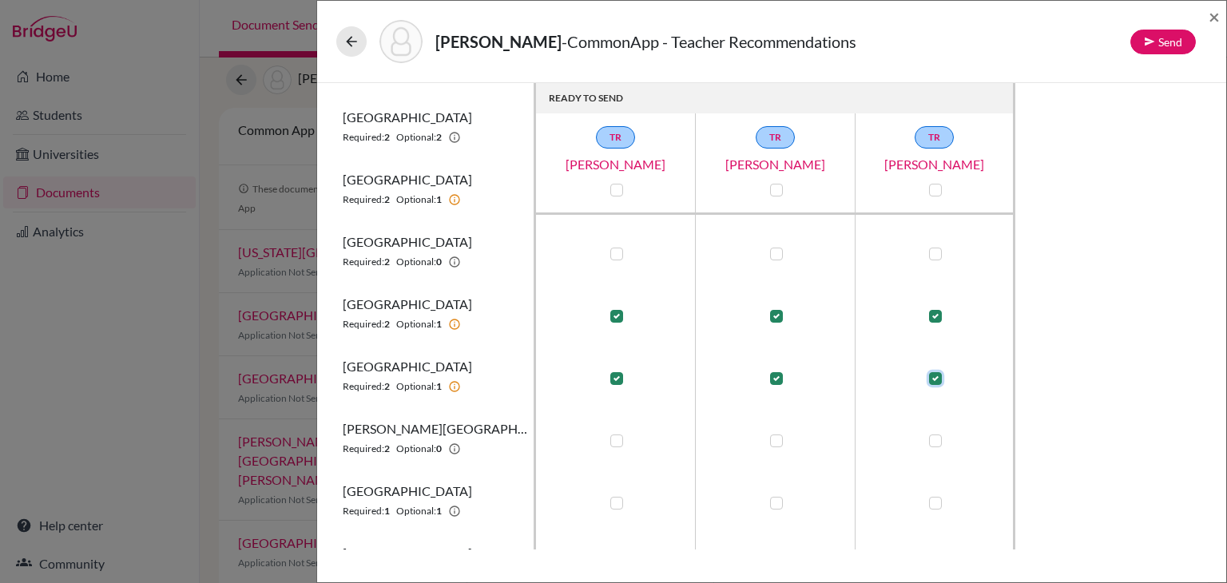
scroll to position [192, 0]
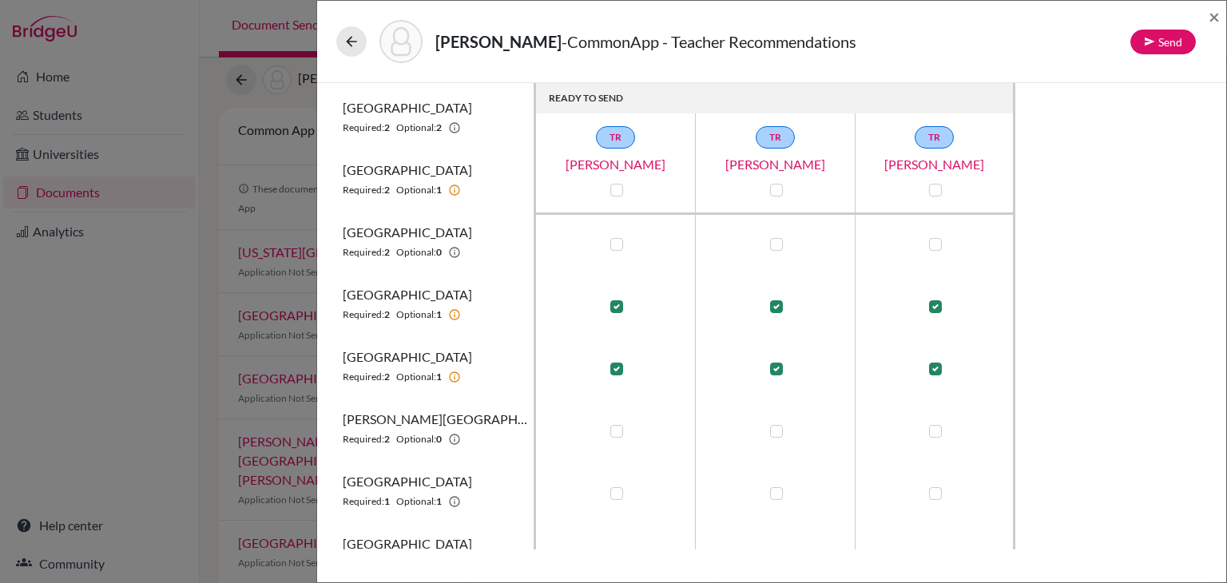
click at [616, 434] on label at bounding box center [616, 431] width 13 height 13
click at [616, 434] on input "checkbox" at bounding box center [612, 430] width 13 height 16
checkbox input "true"
click at [933, 434] on label at bounding box center [935, 431] width 13 height 13
click at [933, 434] on input "checkbox" at bounding box center [931, 430] width 13 height 16
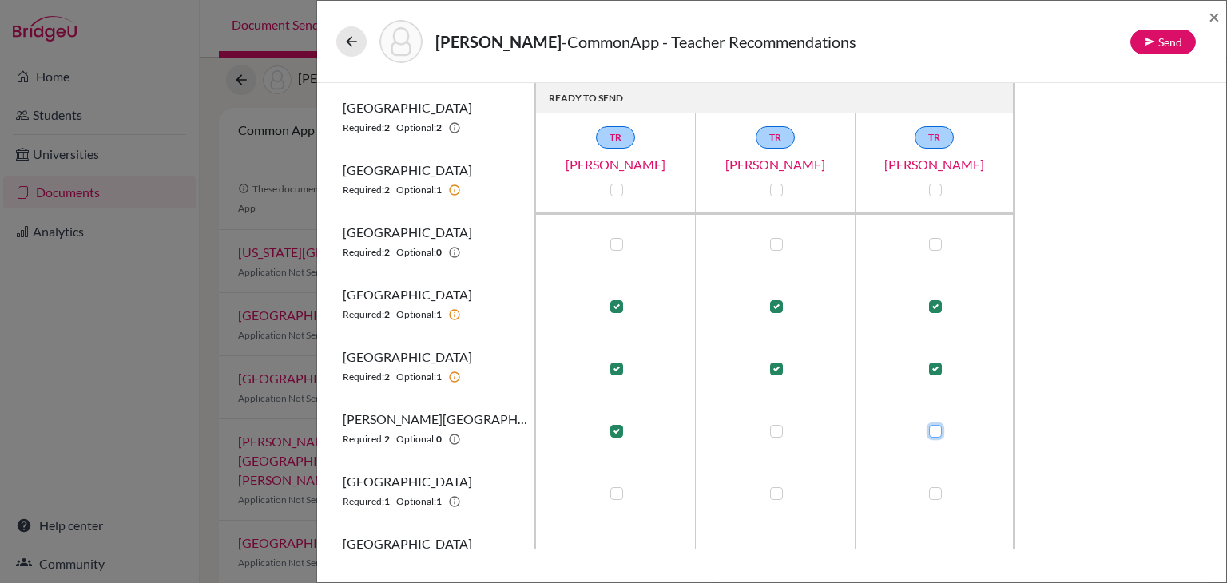
checkbox input "true"
click at [615, 493] on label at bounding box center [616, 493] width 13 height 13
click at [615, 493] on input "checkbox" at bounding box center [612, 492] width 13 height 16
checkbox input "true"
click at [931, 489] on label at bounding box center [935, 493] width 13 height 13
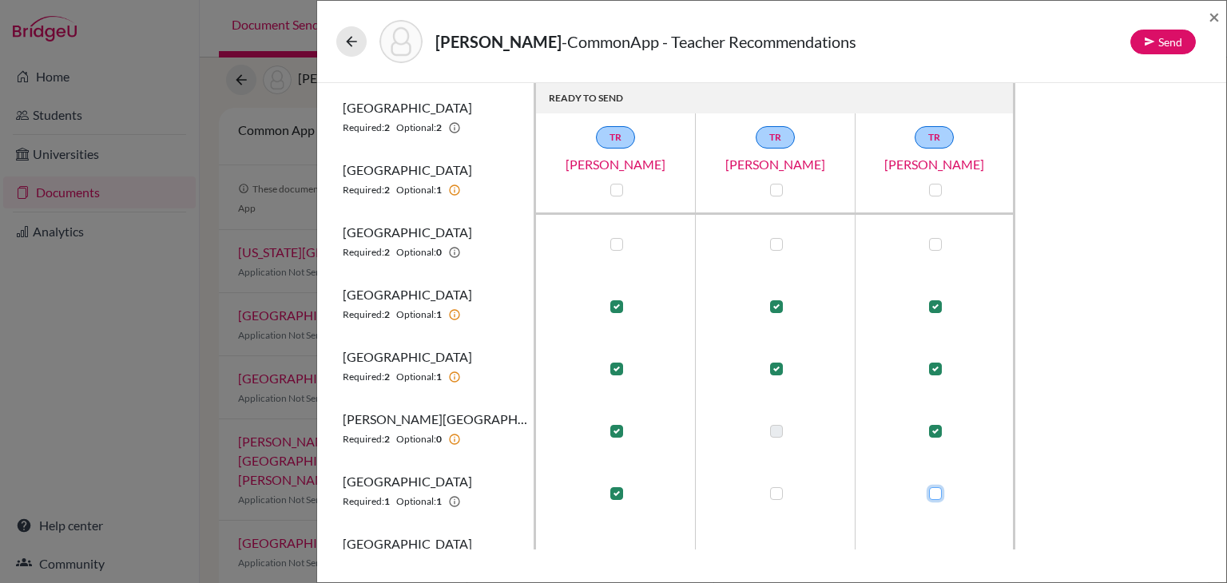
click at [931, 489] on input "checkbox" at bounding box center [931, 492] width 13 height 16
checkbox input "true"
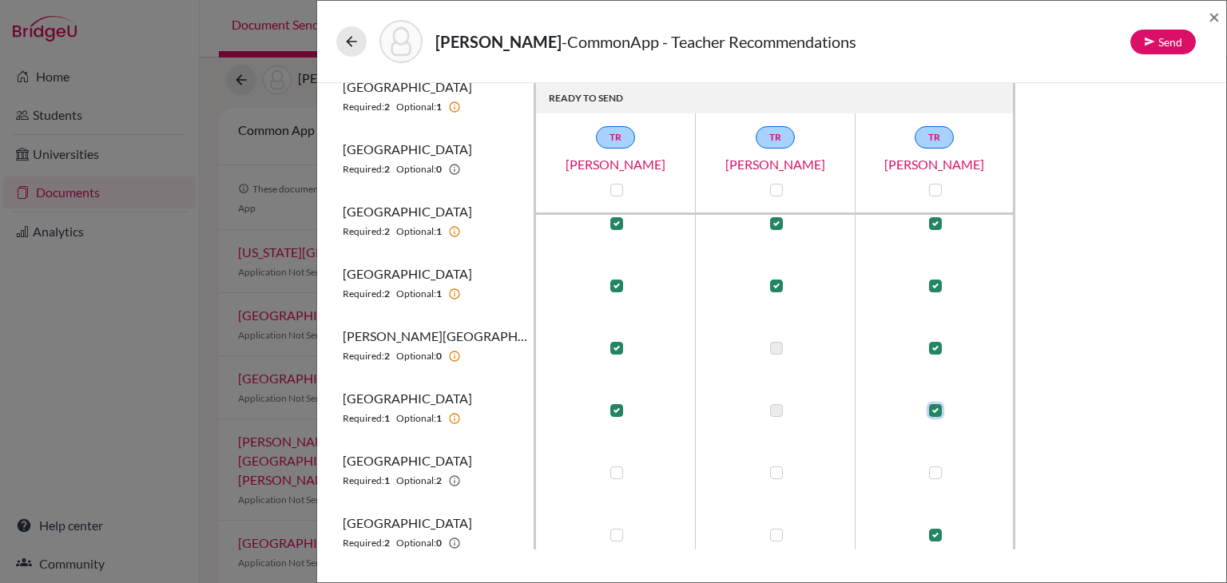
scroll to position [304, 0]
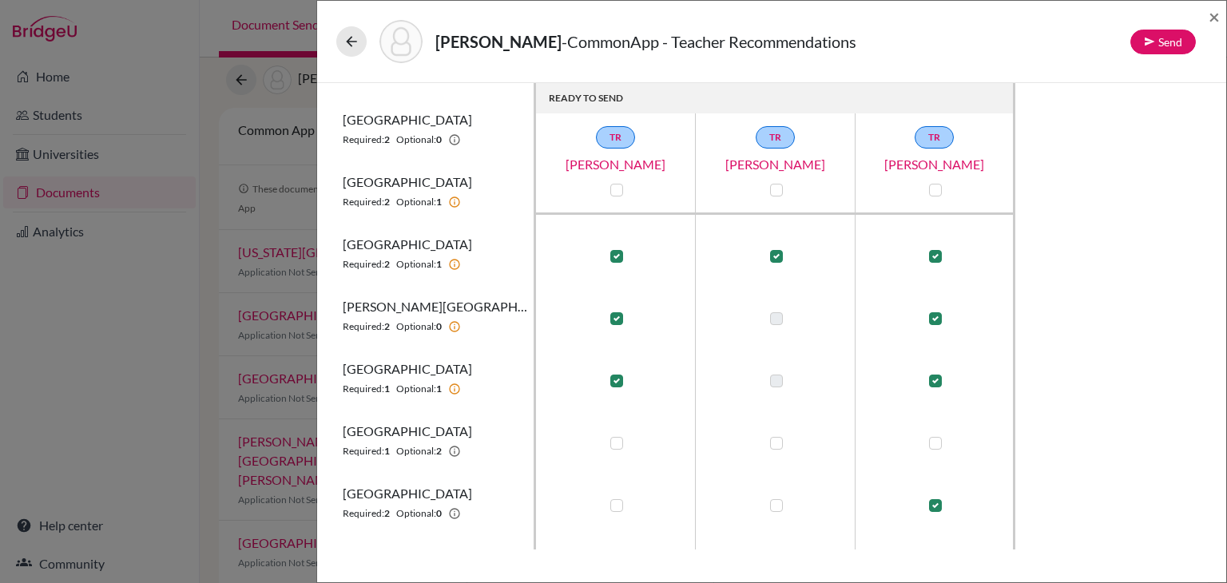
click at [621, 443] on label at bounding box center [616, 443] width 13 height 13
click at [619, 443] on input "checkbox" at bounding box center [612, 442] width 13 height 16
checkbox input "true"
click at [773, 444] on label at bounding box center [776, 443] width 13 height 13
click at [773, 444] on input "checkbox" at bounding box center [772, 442] width 13 height 16
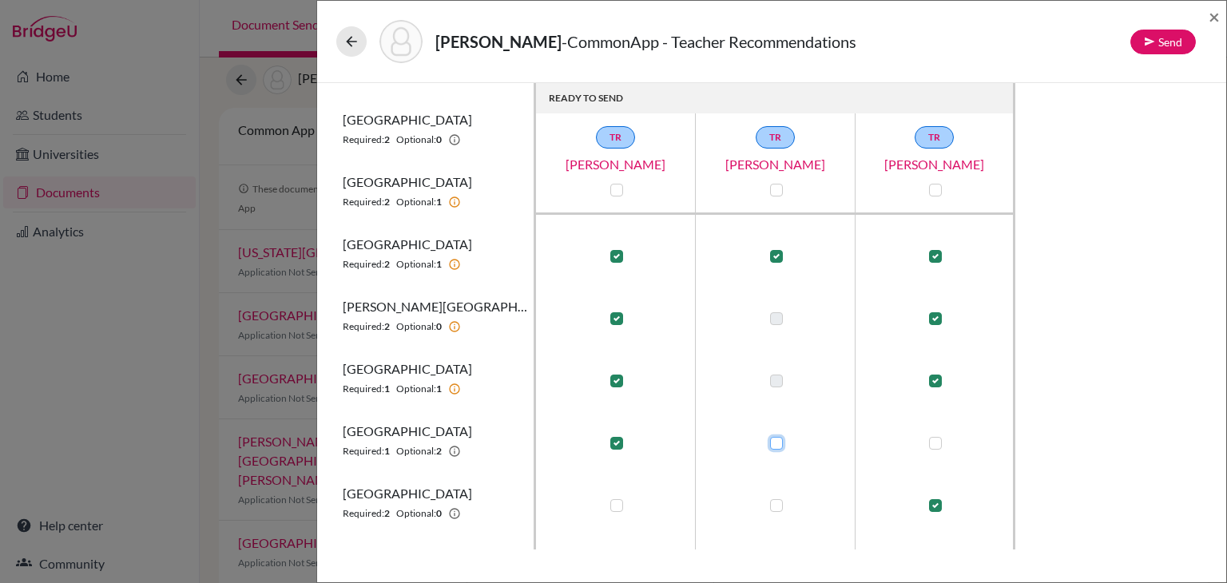
checkbox input "true"
click at [935, 442] on label at bounding box center [935, 443] width 13 height 13
click at [935, 442] on input "checkbox" at bounding box center [931, 442] width 13 height 16
checkbox input "true"
click at [935, 504] on label at bounding box center [935, 505] width 13 height 13
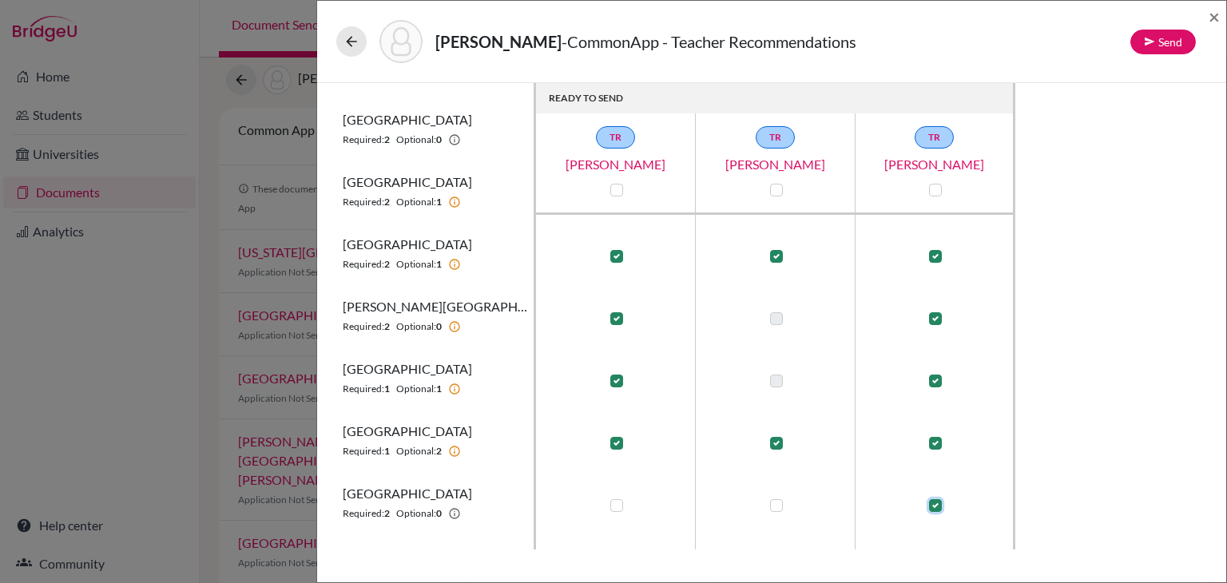
click at [935, 504] on input "checkbox" at bounding box center [931, 504] width 13 height 16
checkbox input "false"
click at [613, 507] on label at bounding box center [616, 505] width 13 height 13
click at [613, 507] on input "checkbox" at bounding box center [612, 504] width 13 height 16
checkbox input "true"
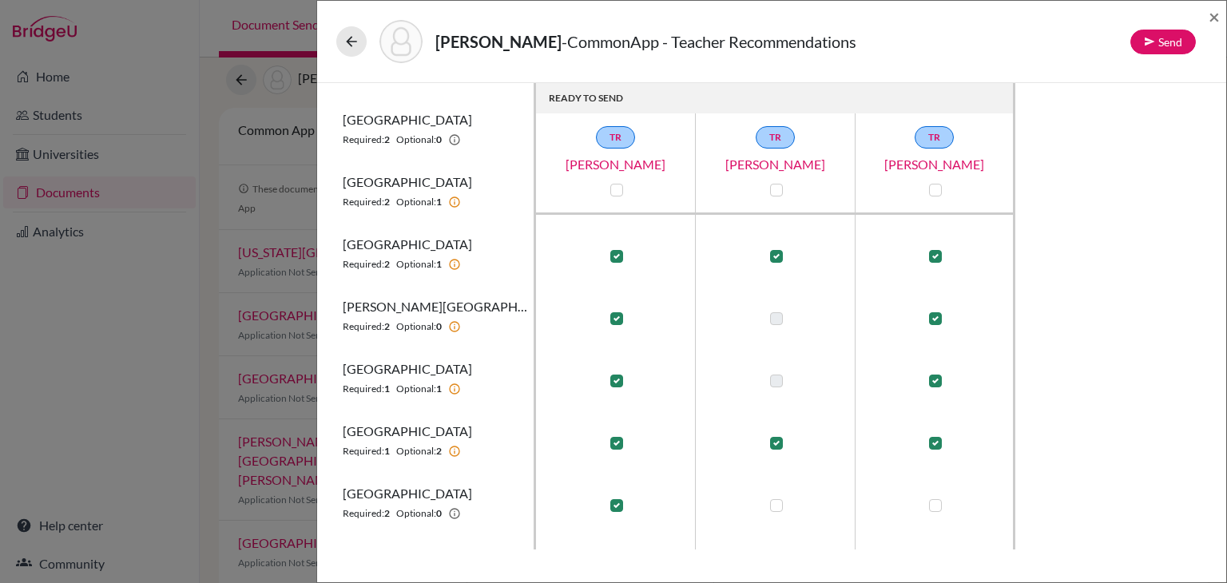
click at [935, 505] on label at bounding box center [935, 505] width 13 height 13
click at [935, 505] on input "checkbox" at bounding box center [931, 504] width 13 height 16
checkbox input "true"
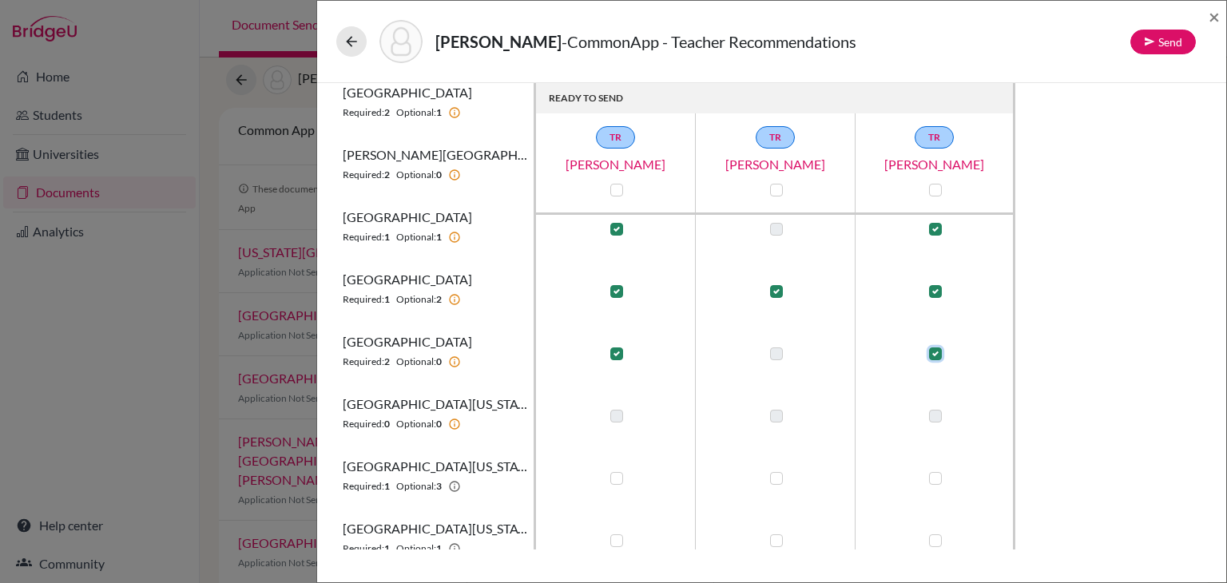
scroll to position [457, 0]
click at [613, 476] on label at bounding box center [616, 477] width 13 height 13
click at [613, 476] on input "checkbox" at bounding box center [612, 476] width 13 height 16
checkbox input "true"
click at [779, 479] on label at bounding box center [776, 477] width 13 height 13
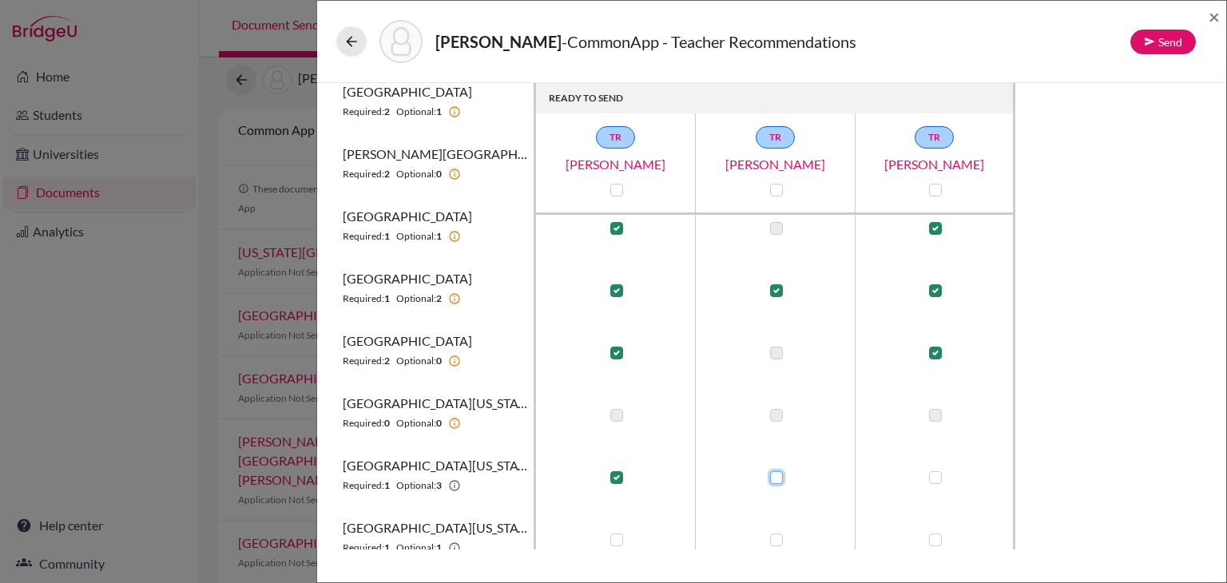
click at [779, 479] on input "checkbox" at bounding box center [772, 476] width 13 height 16
checkbox input "true"
click at [932, 483] on div at bounding box center [934, 477] width 19 height 19
click at [935, 476] on label at bounding box center [935, 477] width 13 height 13
click at [935, 476] on input "checkbox" at bounding box center [931, 476] width 13 height 16
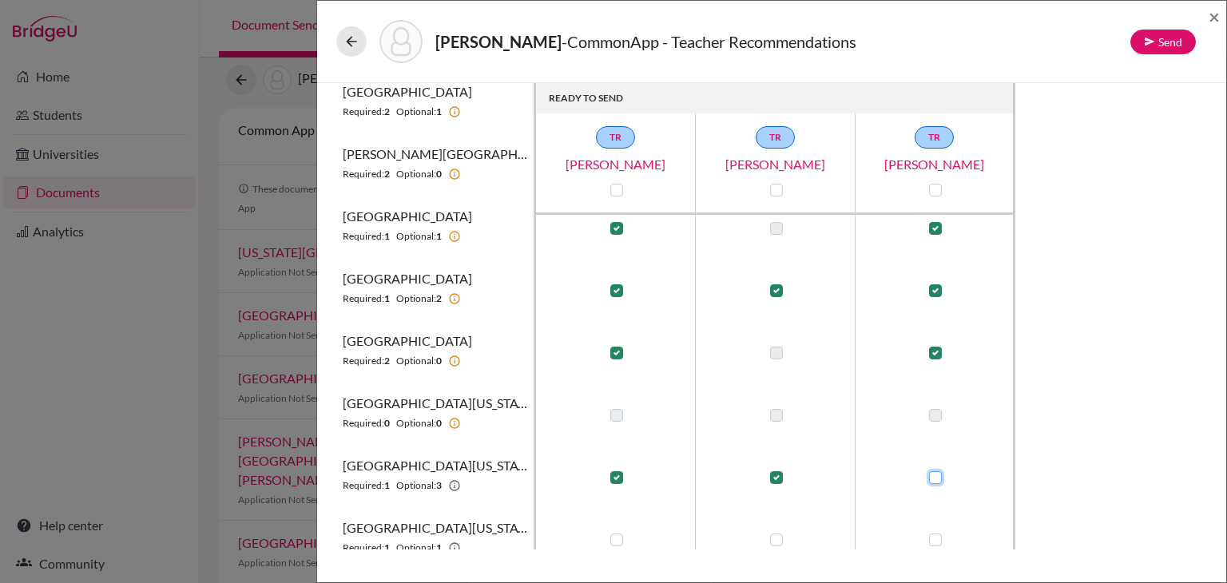
checkbox input "true"
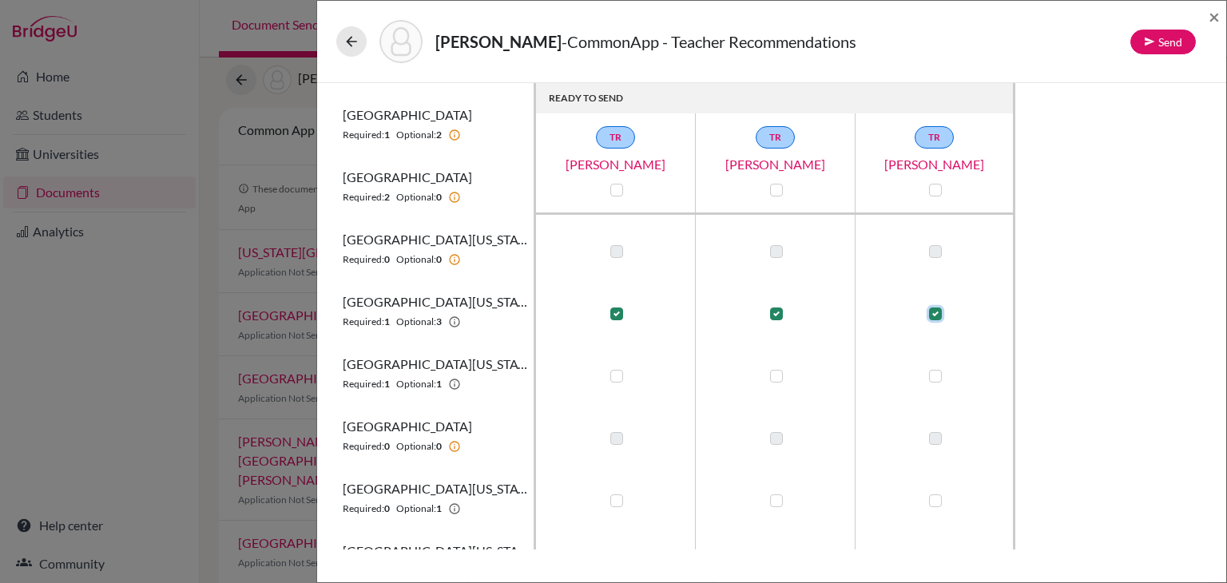
scroll to position [628, 0]
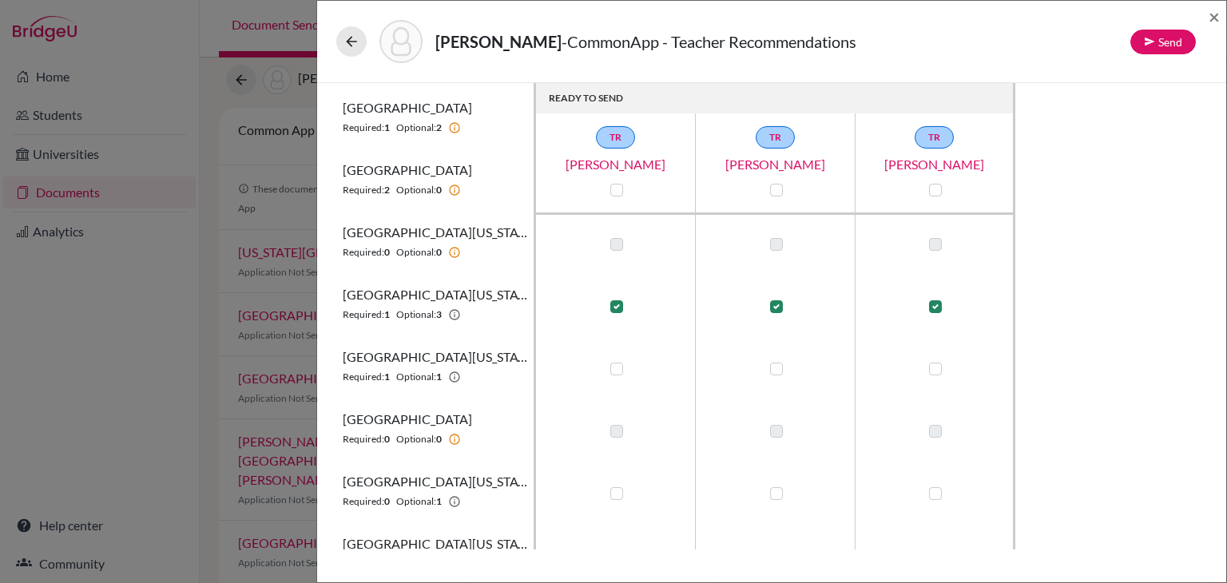
click at [618, 367] on label at bounding box center [616, 369] width 13 height 13
click at [618, 367] on input "checkbox" at bounding box center [612, 367] width 13 height 16
checkbox input "true"
click at [942, 375] on div at bounding box center [934, 368] width 19 height 19
click at [938, 370] on label at bounding box center [935, 369] width 13 height 13
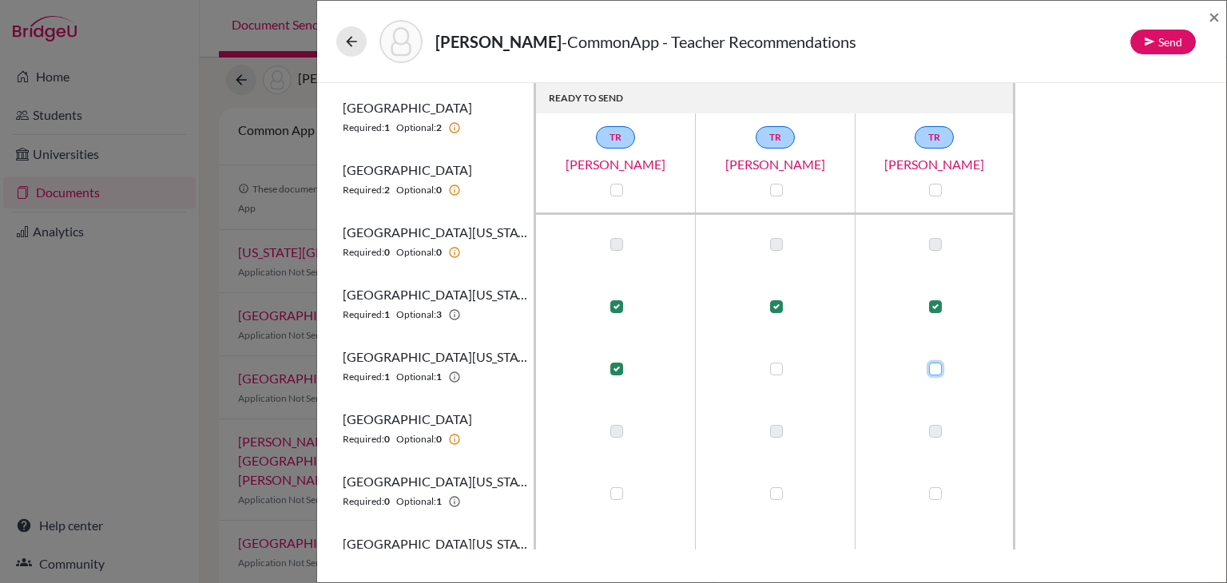
click at [938, 370] on input "checkbox" at bounding box center [931, 367] width 13 height 16
checkbox input "true"
click at [620, 369] on label at bounding box center [616, 367] width 13 height 13
click at [619, 369] on input "checkbox" at bounding box center [612, 366] width 13 height 16
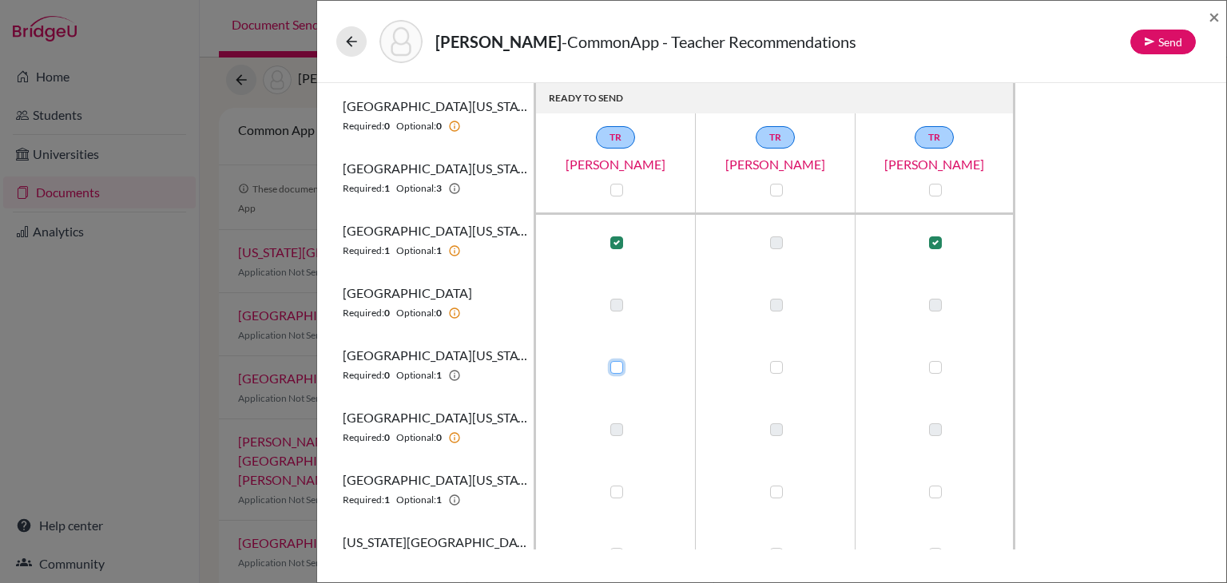
checkbox input "true"
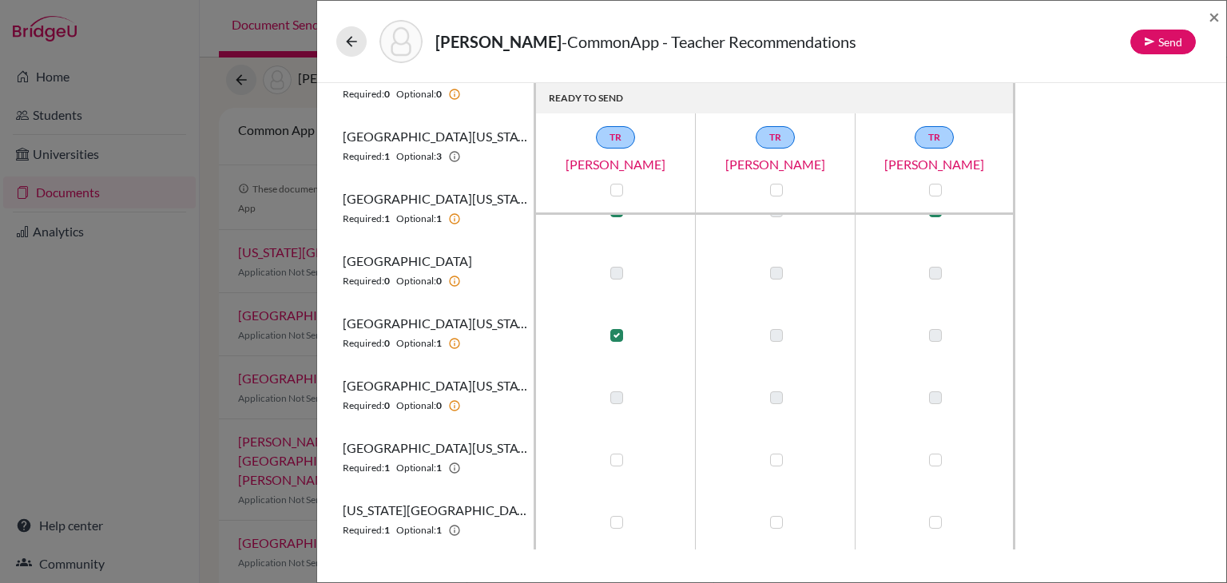
click at [613, 457] on label at bounding box center [616, 460] width 13 height 13
click at [613, 457] on input "checkbox" at bounding box center [612, 458] width 13 height 16
checkbox input "true"
click at [938, 462] on label at bounding box center [935, 460] width 13 height 13
click at [938, 462] on input "checkbox" at bounding box center [931, 458] width 13 height 16
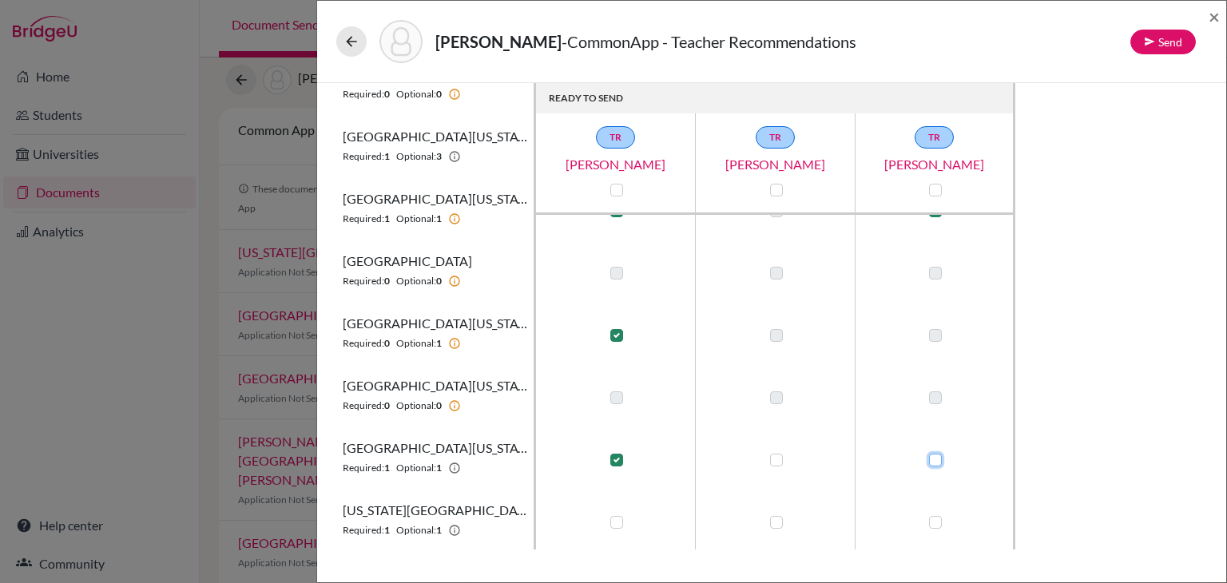
checkbox input "true"
click at [617, 523] on label at bounding box center [616, 522] width 13 height 13
click at [617, 523] on input "checkbox" at bounding box center [612, 521] width 13 height 16
checkbox input "true"
click at [938, 523] on label at bounding box center [935, 522] width 13 height 13
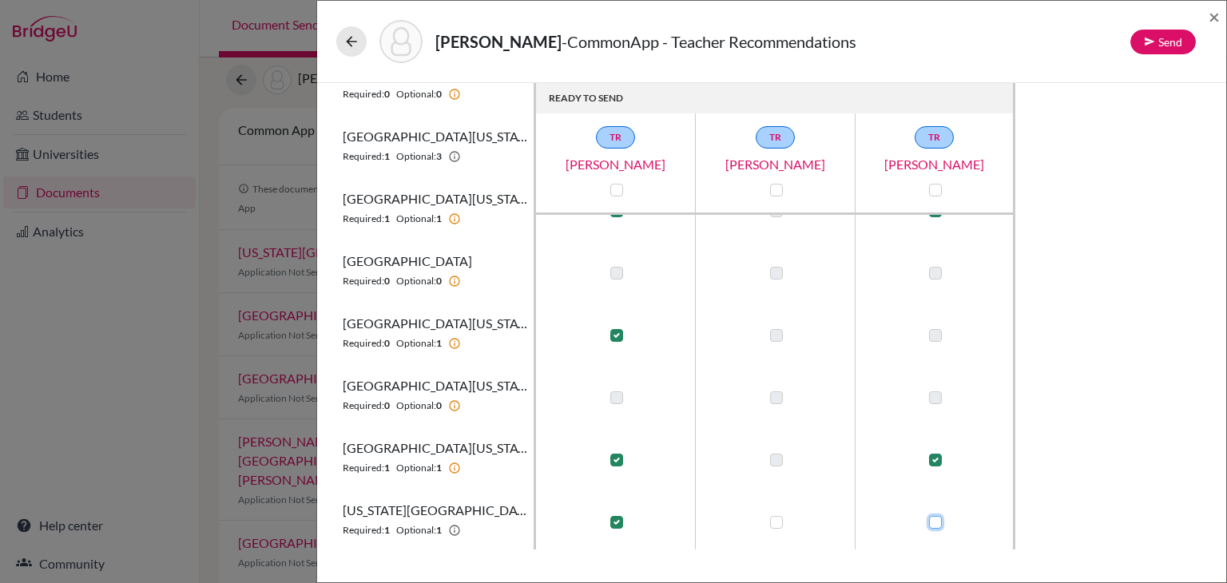
click at [938, 523] on input "checkbox" at bounding box center [931, 521] width 13 height 16
checkbox input "true"
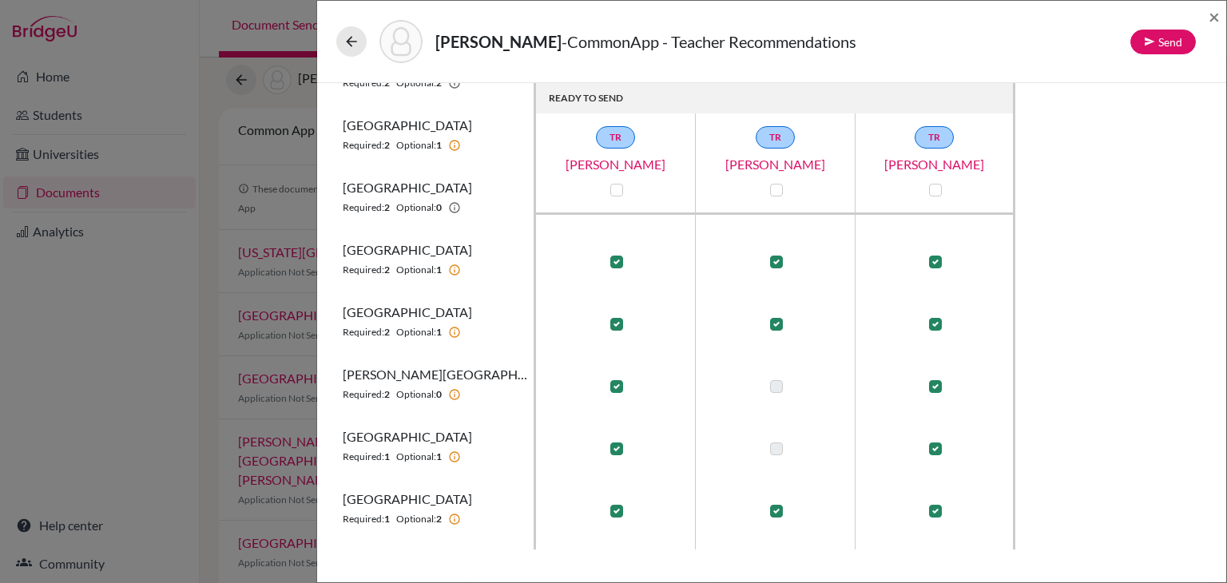
scroll to position [0, 0]
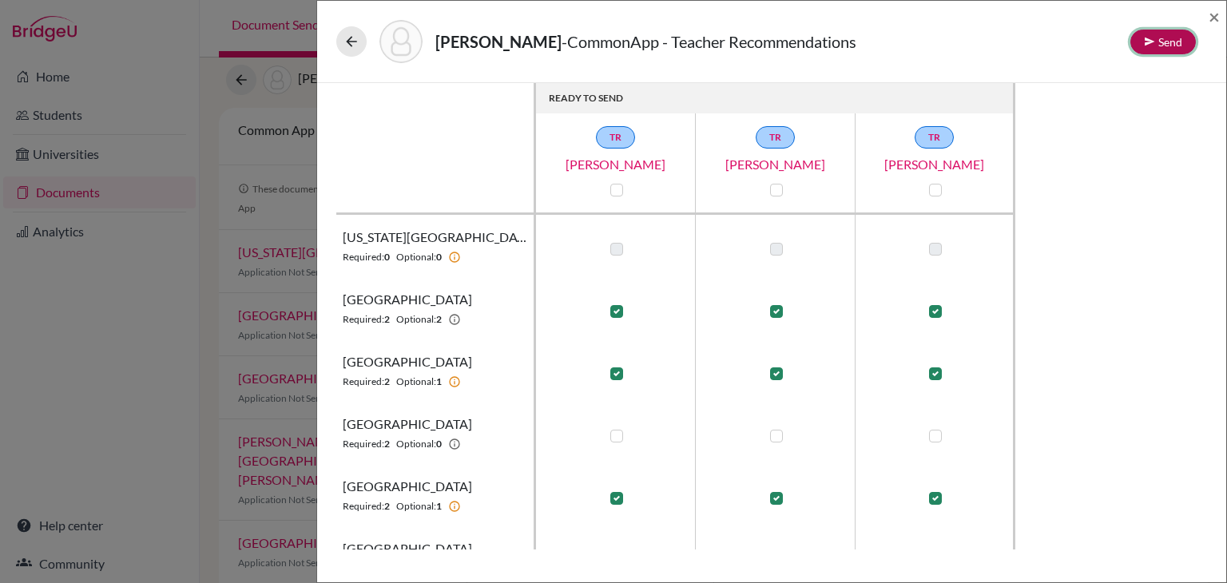
click at [1166, 49] on button "Send" at bounding box center [1162, 42] width 65 height 25
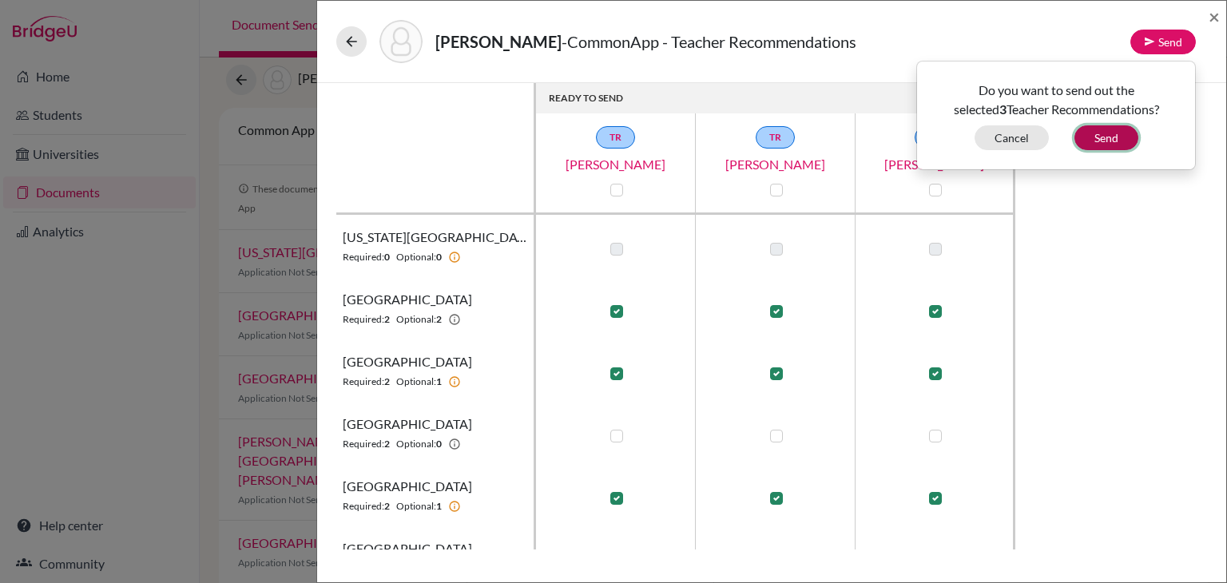
click at [1117, 132] on button "Send" at bounding box center [1106, 137] width 64 height 25
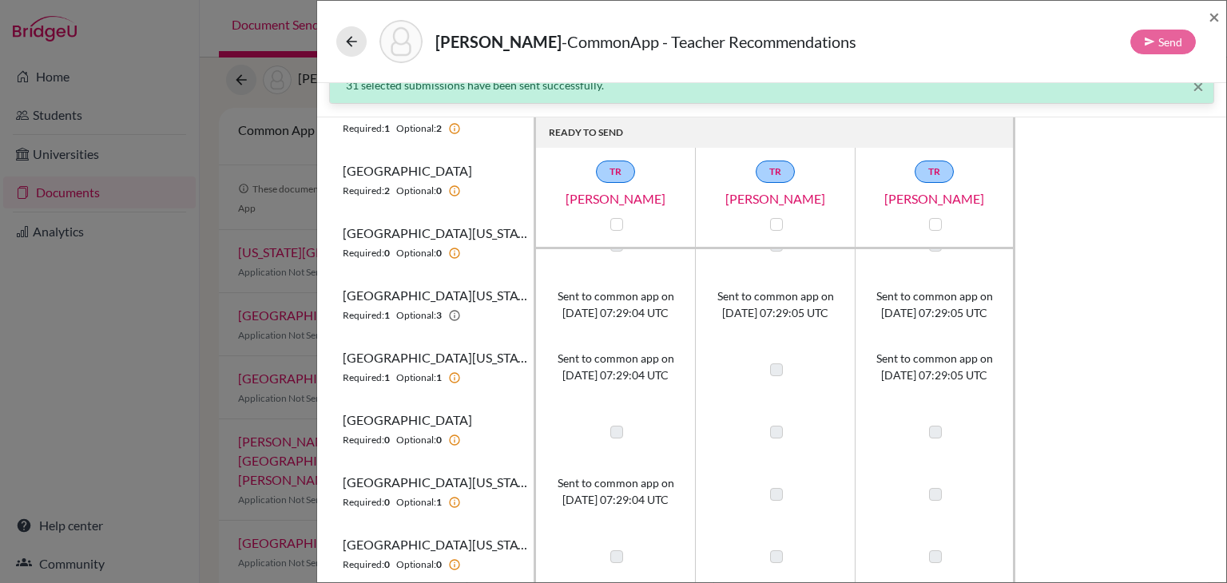
scroll to position [492, 0]
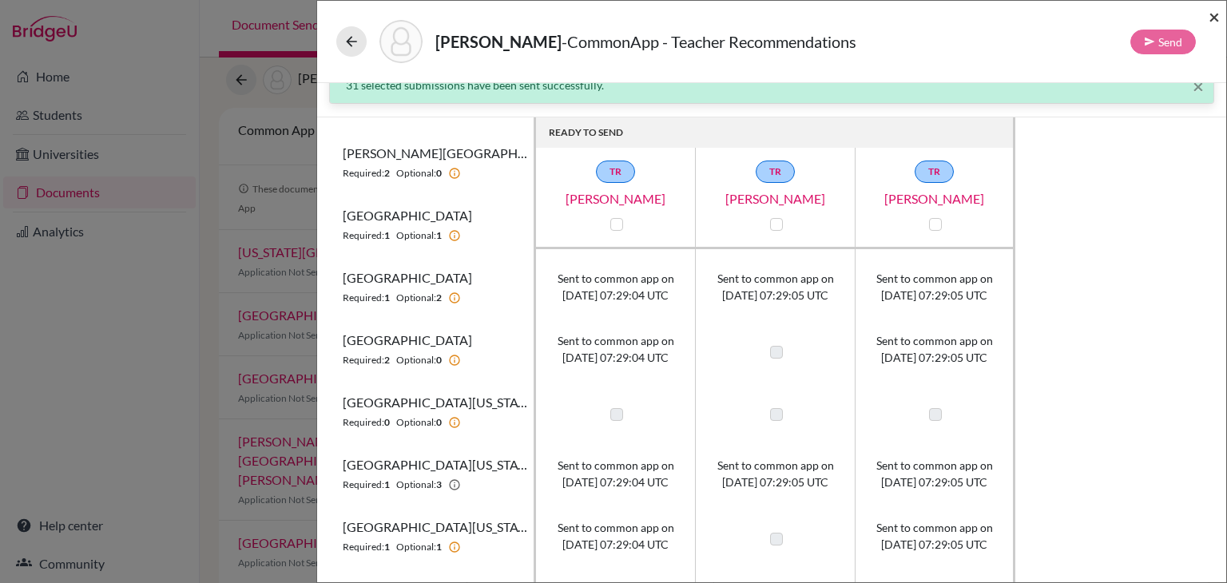
click at [1210, 17] on span "×" at bounding box center [1213, 16] width 11 height 23
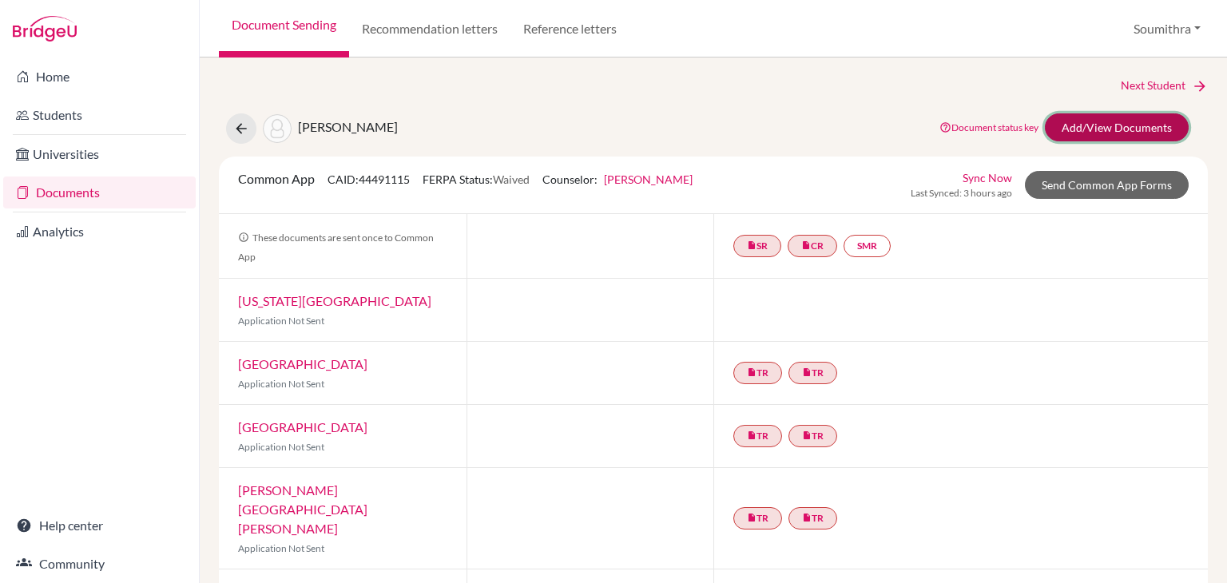
click at [1085, 127] on link "Add/View Documents" at bounding box center [1117, 127] width 144 height 28
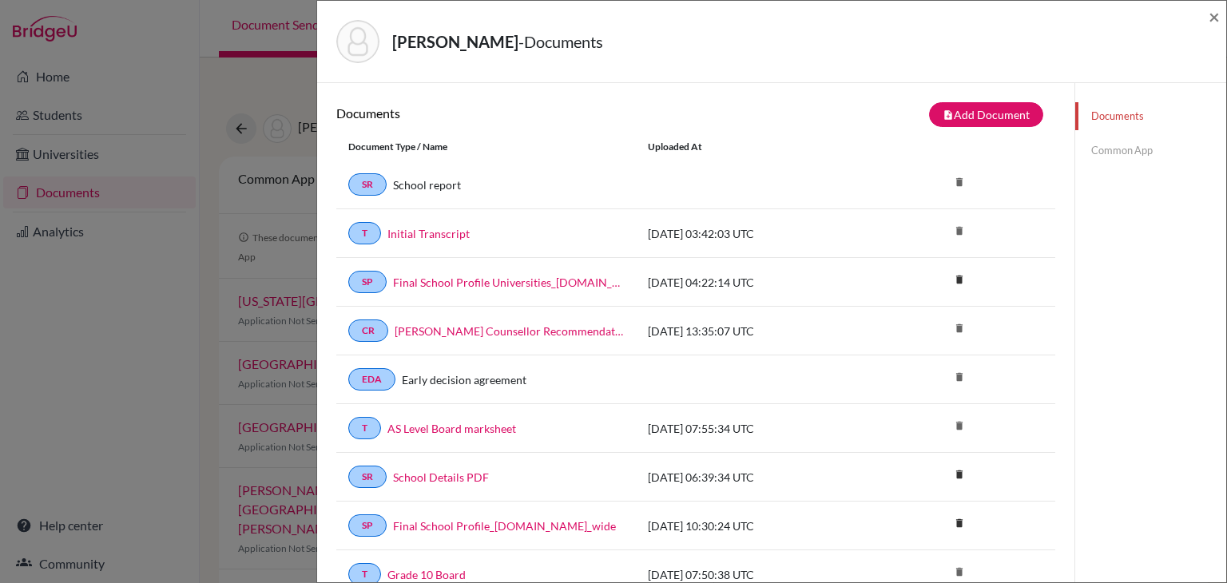
click at [1105, 149] on link "Common App" at bounding box center [1150, 151] width 151 height 28
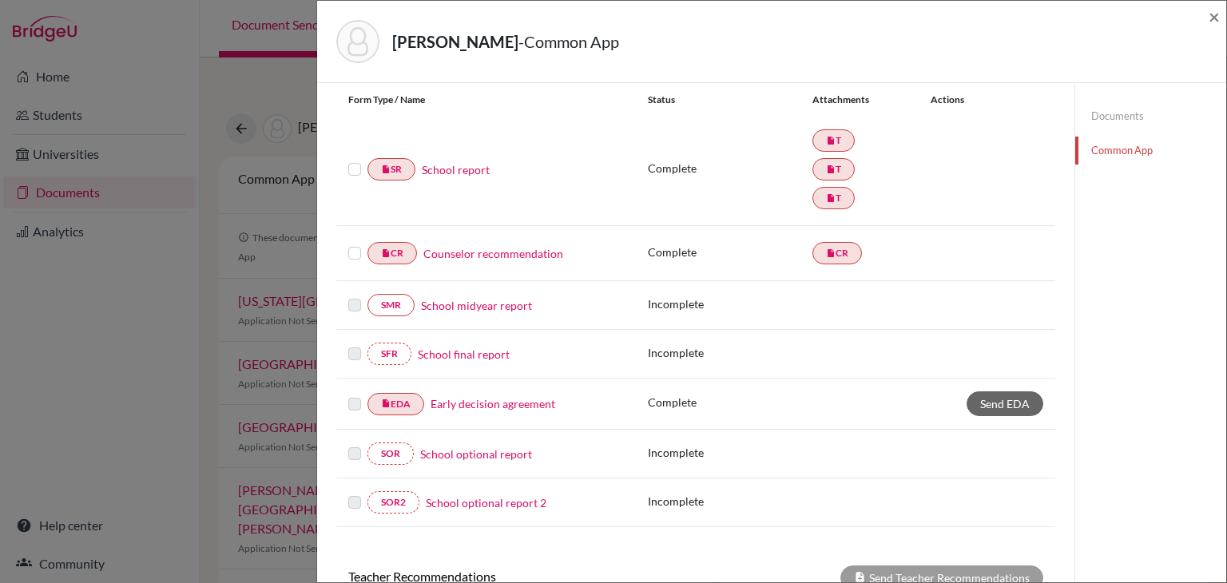
scroll to position [137, 0]
